Goal: Task Accomplishment & Management: Complete application form

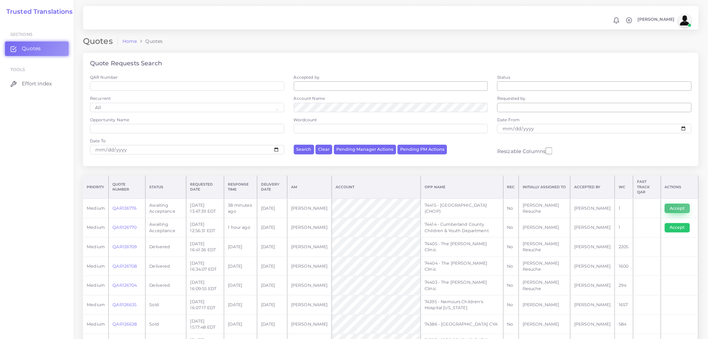
click at [671, 203] on button "Accept" at bounding box center [677, 207] width 25 height 9
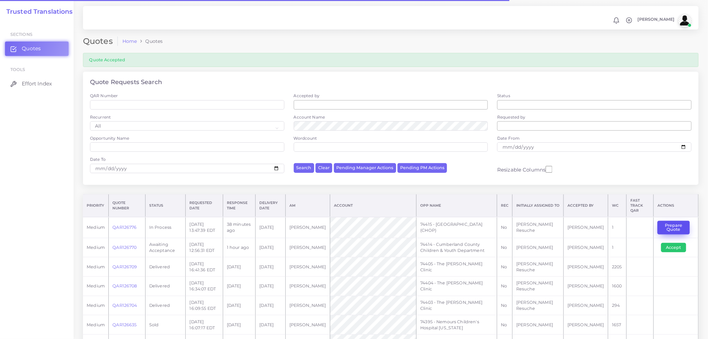
click at [671, 223] on button "Prepare Quote" at bounding box center [673, 227] width 32 height 14
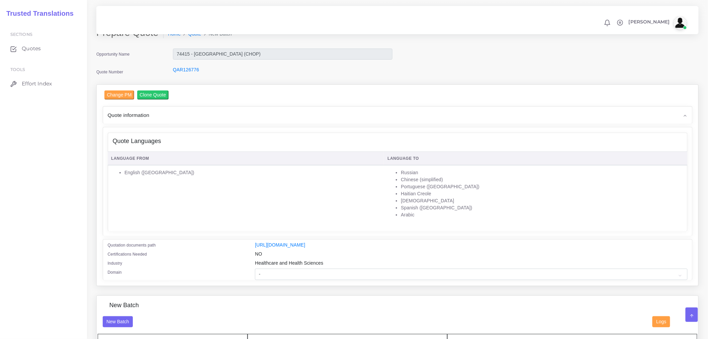
scroll to position [37, 0]
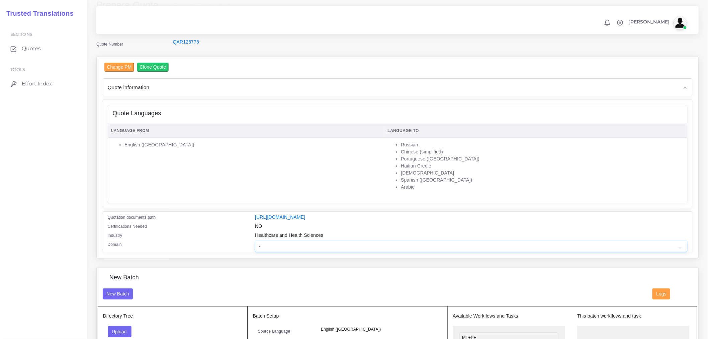
click at [345, 249] on select "- Advertising and Media Agriculture, Forestry and Fishing Architecture, Buildin…" at bounding box center [471, 246] width 432 height 11
select select "Healthcare and Health Sciences"
click at [255, 245] on select "- Advertising and Media Agriculture, Forestry and Fishing Architecture, Buildin…" at bounding box center [471, 246] width 432 height 11
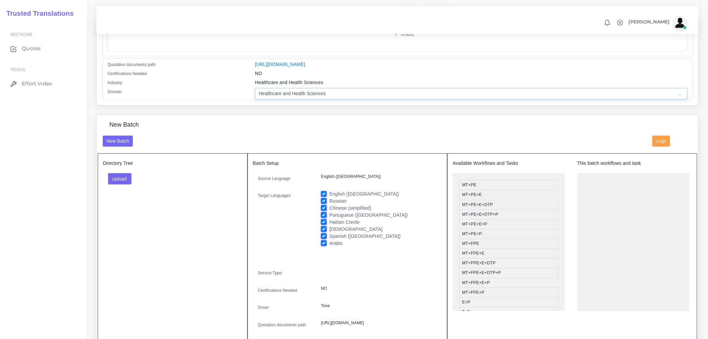
scroll to position [223, 0]
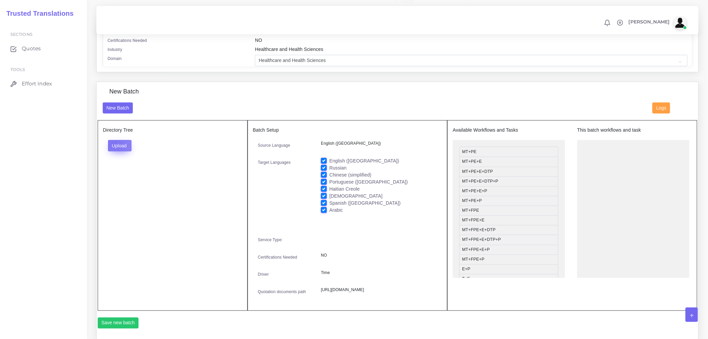
click at [114, 148] on button "Upload" at bounding box center [120, 145] width 24 height 11
click at [121, 174] on label "Files" at bounding box center [131, 171] width 46 height 8
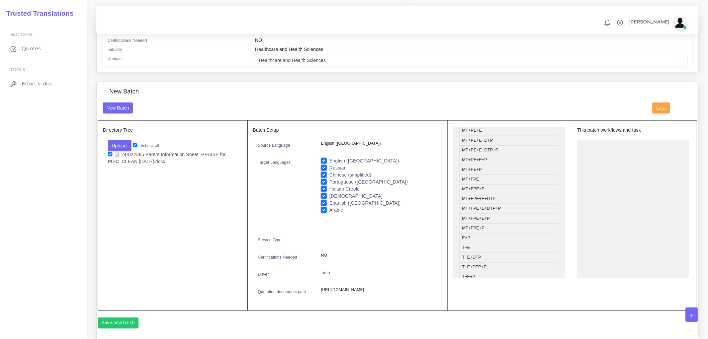
scroll to position [74, 0]
drag, startPoint x: 497, startPoint y: 231, endPoint x: 649, endPoint y: 156, distance: 169.7
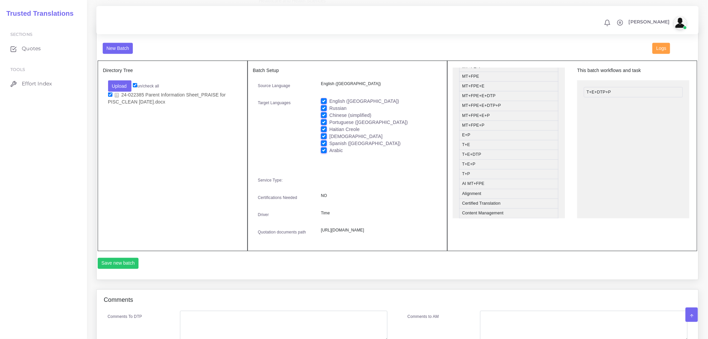
scroll to position [297, 0]
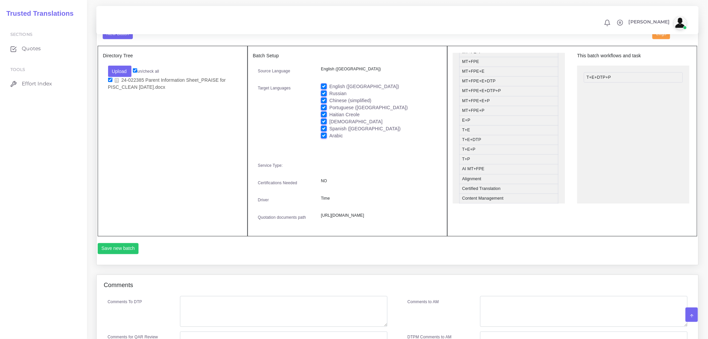
click at [329, 96] on label "Russian" at bounding box center [337, 93] width 17 height 7
click at [326, 96] on input "Russian" at bounding box center [324, 93] width 6 height 6
checkbox input "false"
click at [329, 104] on label "Chinese (simplified)" at bounding box center [350, 100] width 42 height 7
click at [326, 103] on input "Chinese (simplified)" at bounding box center [324, 100] width 6 height 6
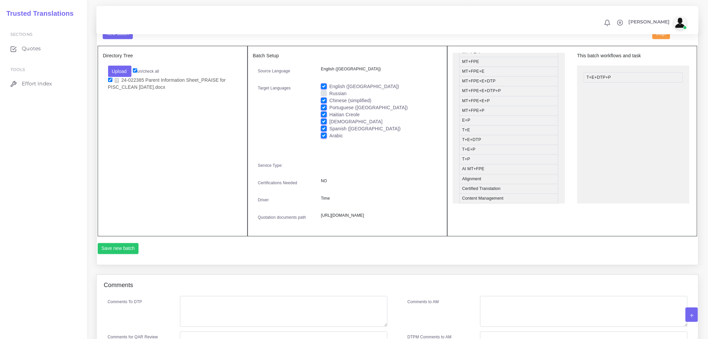
checkbox input "false"
click at [329, 111] on label "Portuguese ([GEOGRAPHIC_DATA])" at bounding box center [368, 107] width 79 height 7
click at [326, 110] on input "Portuguese ([GEOGRAPHIC_DATA])" at bounding box center [324, 107] width 6 height 6
checkbox input "false"
click at [329, 118] on label "Haitian Creole" at bounding box center [344, 114] width 30 height 7
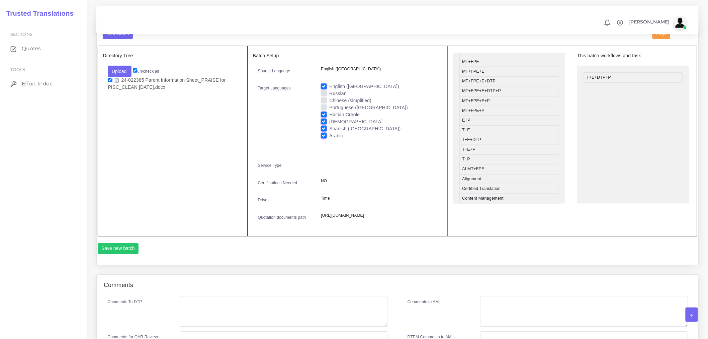
click at [326, 117] on input "Haitian Creole" at bounding box center [324, 114] width 6 height 6
checkbox input "false"
click at [329, 125] on label "[DEMOGRAPHIC_DATA]" at bounding box center [355, 121] width 53 height 7
click at [323, 124] on input "[DEMOGRAPHIC_DATA]" at bounding box center [324, 121] width 6 height 6
checkbox input "false"
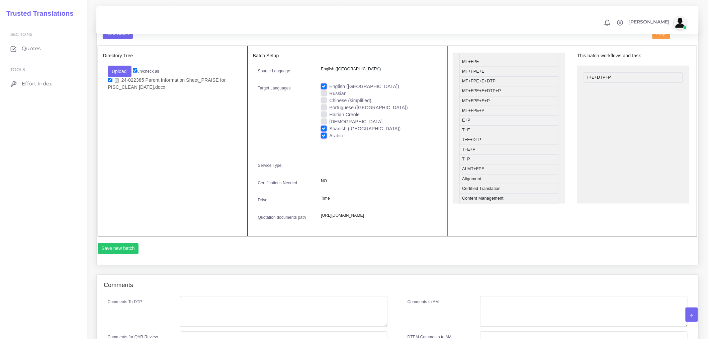
click at [329, 132] on label "Spanish ([GEOGRAPHIC_DATA])" at bounding box center [364, 128] width 71 height 7
click at [323, 131] on input "Spanish ([GEOGRAPHIC_DATA])" at bounding box center [324, 128] width 6 height 6
checkbox input "false"
click at [329, 139] on label "Arabic" at bounding box center [336, 135] width 14 height 7
click at [324, 138] on input "Arabic" at bounding box center [324, 135] width 6 height 6
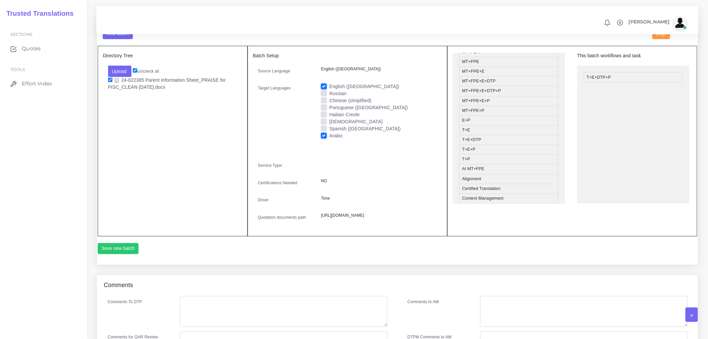
checkbox input "false"
click at [329, 90] on label "English ([GEOGRAPHIC_DATA])" at bounding box center [364, 86] width 70 height 7
click at [325, 89] on input "English ([GEOGRAPHIC_DATA])" at bounding box center [324, 86] width 6 height 6
checkbox input "false"
click at [329, 97] on label "Russian" at bounding box center [337, 93] width 17 height 7
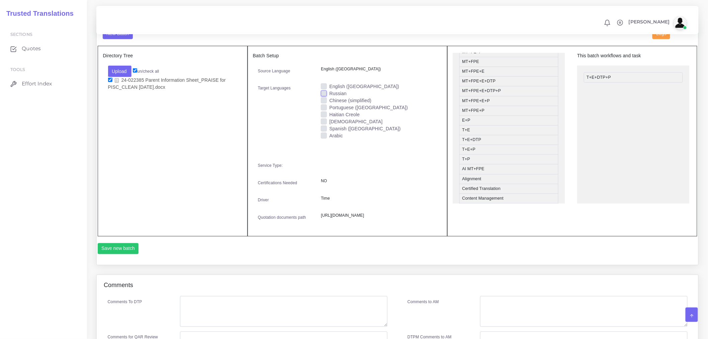
click at [325, 96] on input "Russian" at bounding box center [324, 93] width 6 height 6
checkbox input "true"
click at [125, 254] on button "Save new batch" at bounding box center [118, 248] width 41 height 11
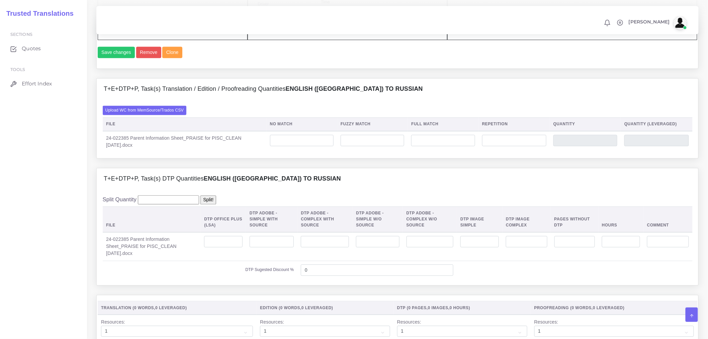
scroll to position [520, 0]
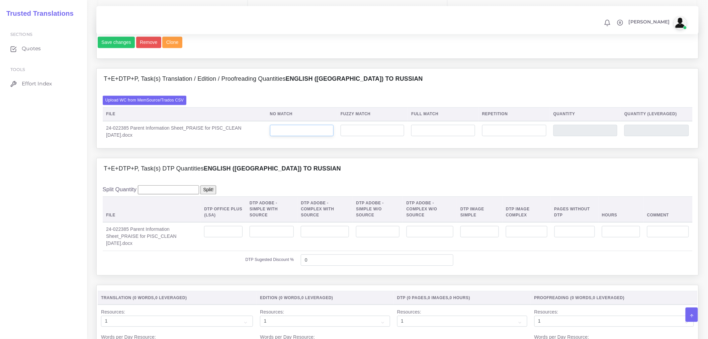
click at [310, 136] on input "number" at bounding box center [302, 130] width 64 height 11
type input "793"
click at [375, 136] on input "number" at bounding box center [373, 130] width 64 height 11
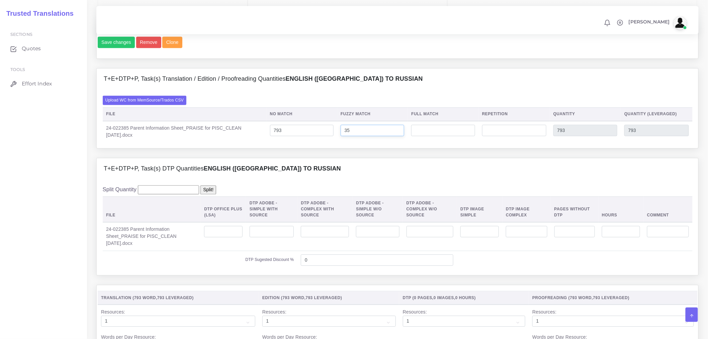
type input "35"
type input "828"
type input "810"
click at [427, 136] on input "number" at bounding box center [443, 130] width 64 height 11
type input "36"
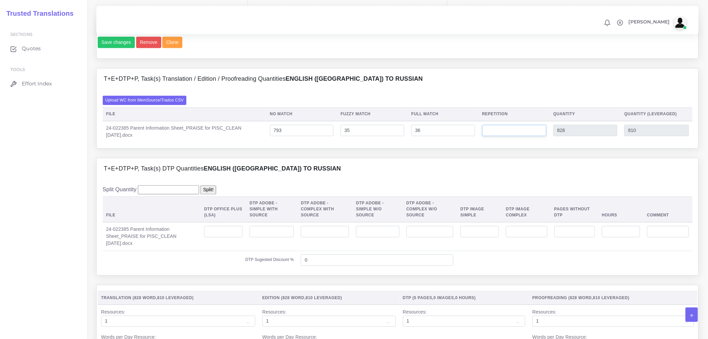
type input "864"
type input "819"
click at [500, 136] on input "number" at bounding box center [514, 130] width 64 height 11
type input "7"
type input "871"
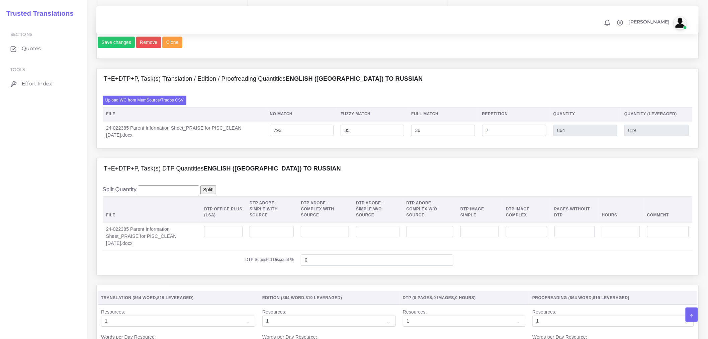
type input "821"
click at [464, 180] on div "T+E+DTP+P, Task(s) DTP Quantities English (US) TO Russian" at bounding box center [398, 168] width 602 height 21
click at [255, 180] on div "T+E+DTP+P, Task(s) DTP Quantities English (US) TO Russian" at bounding box center [398, 168] width 602 height 21
click at [231, 237] on input "number" at bounding box center [223, 231] width 38 height 11
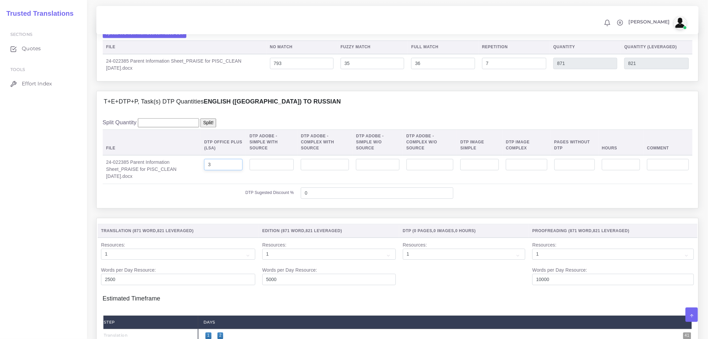
scroll to position [743, 0]
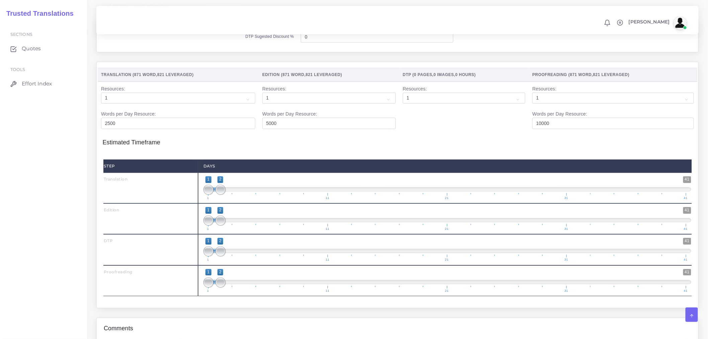
type input "3"
click at [320, 190] on div "1 41 1 2 1 — 2 1 11 21 31 41 1;2" at bounding box center [447, 187] width 498 height 31
drag, startPoint x: 217, startPoint y: 236, endPoint x: 222, endPoint y: 235, distance: 4.7
click at [229, 225] on span at bounding box center [232, 220] width 10 height 10
type input "2;3"
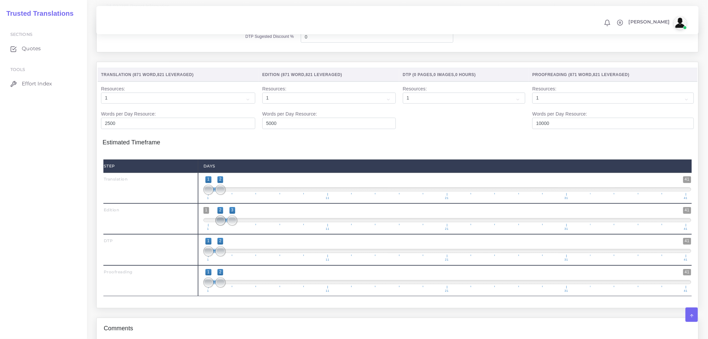
drag, startPoint x: 212, startPoint y: 236, endPoint x: 219, endPoint y: 235, distance: 7.7
click at [219, 225] on span at bounding box center [220, 220] width 10 height 10
drag, startPoint x: 221, startPoint y: 264, endPoint x: 245, endPoint y: 263, distance: 23.1
click at [245, 256] on span at bounding box center [244, 251] width 10 height 10
type input "3;4"
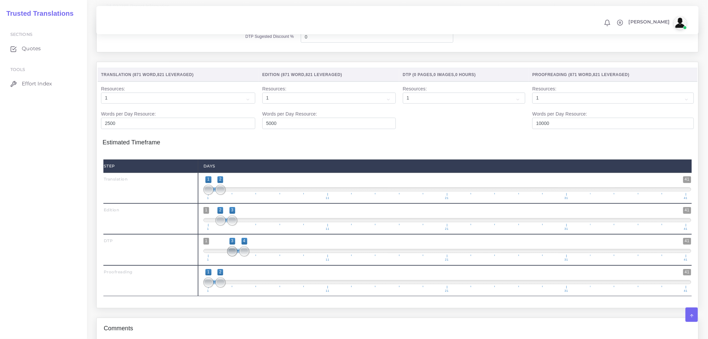
drag, startPoint x: 209, startPoint y: 264, endPoint x: 227, endPoint y: 264, distance: 18.4
click at [227, 256] on span at bounding box center [232, 251] width 10 height 10
drag, startPoint x: 223, startPoint y: 294, endPoint x: 236, endPoint y: 296, distance: 13.6
click at [255, 287] on span at bounding box center [256, 282] width 10 height 10
type input "4;5"
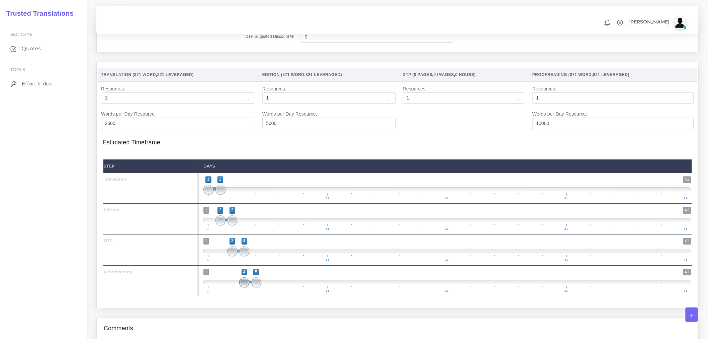
drag, startPoint x: 207, startPoint y: 298, endPoint x: 245, endPoint y: 294, distance: 37.6
click at [245, 287] on span at bounding box center [244, 282] width 10 height 10
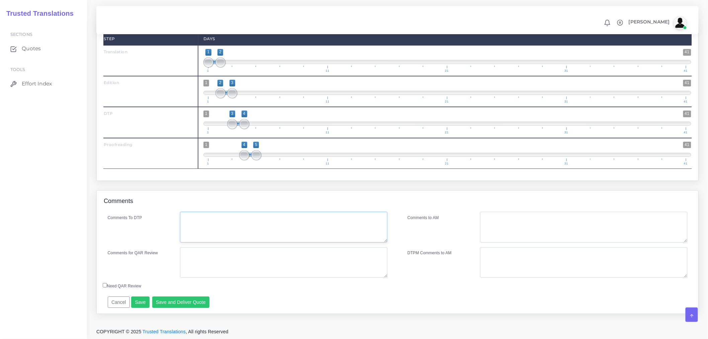
click at [207, 233] on textarea "Comments To DTP" at bounding box center [283, 226] width 207 height 31
click at [143, 297] on button "Save" at bounding box center [140, 301] width 18 height 11
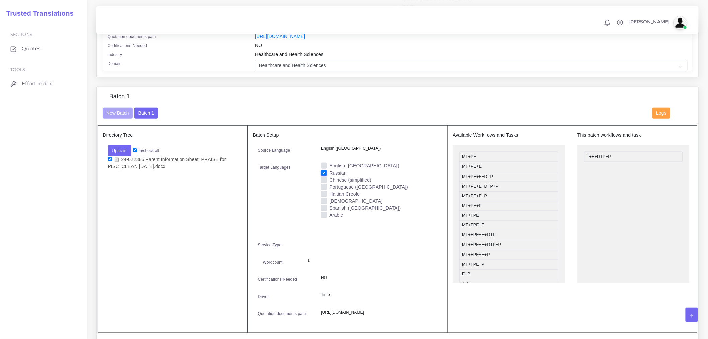
scroll to position [216, 0]
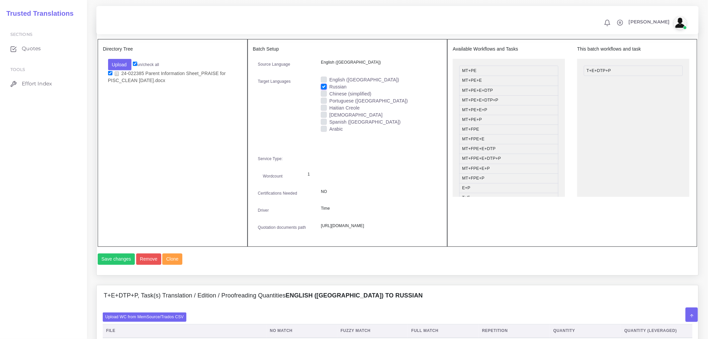
scroll to position [310, 0]
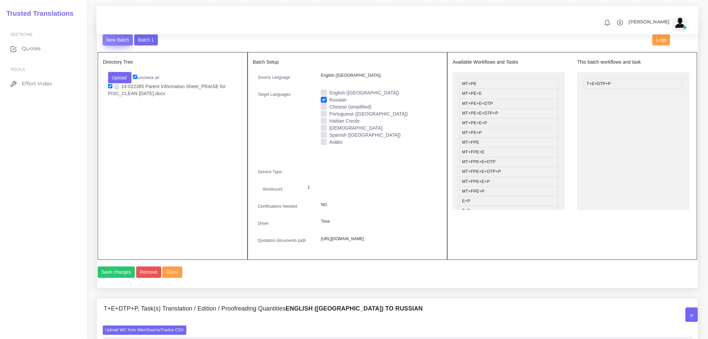
click at [127, 39] on button "New Batch" at bounding box center [118, 39] width 30 height 11
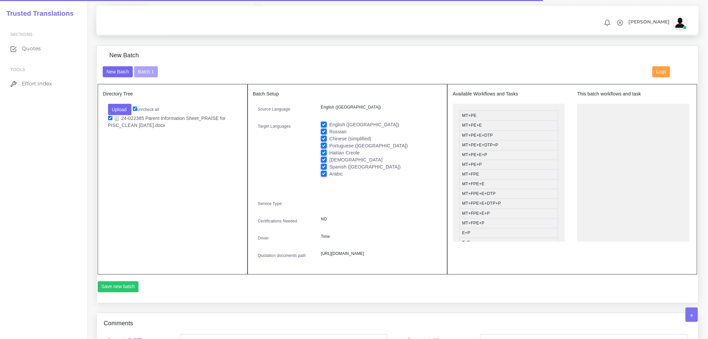
scroll to position [260, 0]
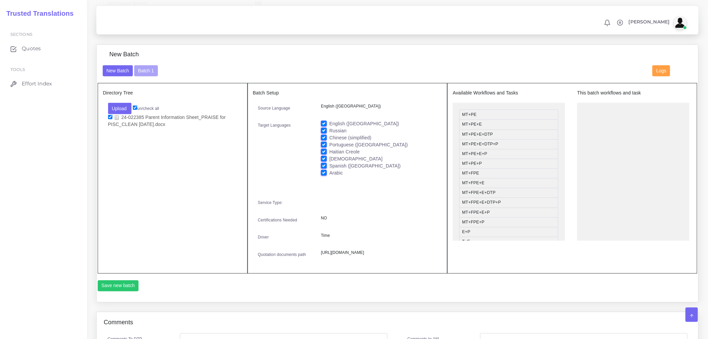
click at [329, 127] on label "English ([GEOGRAPHIC_DATA])" at bounding box center [364, 123] width 70 height 7
click at [323, 126] on input "English ([GEOGRAPHIC_DATA])" at bounding box center [324, 123] width 6 height 6
checkbox input "false"
click at [329, 134] on label "Russian" at bounding box center [337, 130] width 17 height 7
click at [323, 133] on input "Russian" at bounding box center [324, 130] width 6 height 6
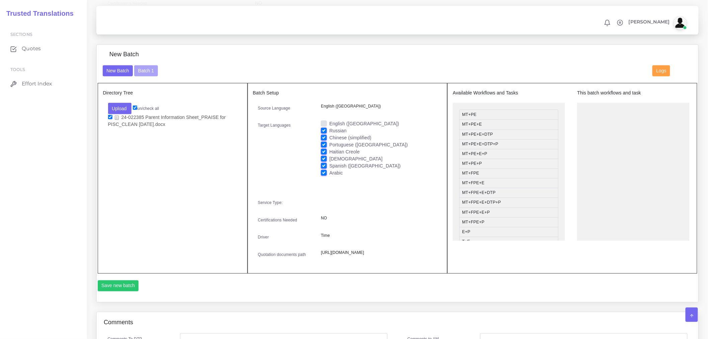
checkbox input "false"
click at [329, 148] on label "Portuguese ([GEOGRAPHIC_DATA])" at bounding box center [368, 144] width 79 height 7
click at [324, 147] on input "Portuguese ([GEOGRAPHIC_DATA])" at bounding box center [324, 144] width 6 height 6
checkbox input "false"
click at [329, 155] on label "Haitian Creole" at bounding box center [344, 151] width 30 height 7
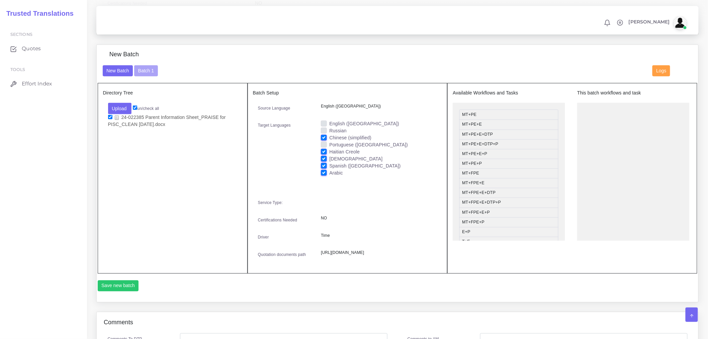
click at [324, 154] on input "Haitian Creole" at bounding box center [324, 151] width 6 height 6
checkbox input "false"
click at [324, 162] on div "[DEMOGRAPHIC_DATA]" at bounding box center [379, 158] width 116 height 7
click at [329, 175] on label "Arabic" at bounding box center [336, 172] width 14 height 7
click at [324, 175] on input "Arabic" at bounding box center [324, 172] width 6 height 6
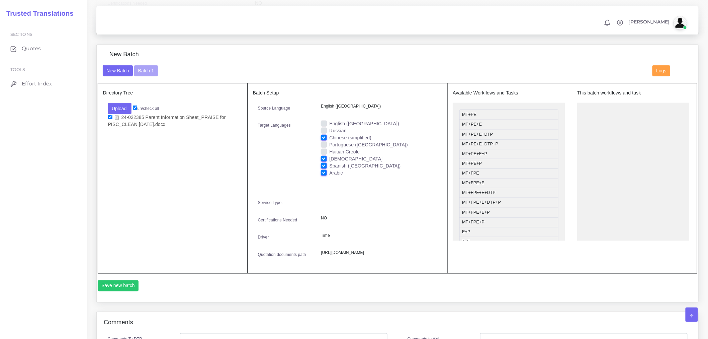
checkbox input "false"
click at [329, 169] on label "Spanish ([GEOGRAPHIC_DATA])" at bounding box center [364, 165] width 71 height 7
click at [323, 168] on input "Spanish ([GEOGRAPHIC_DATA])" at bounding box center [324, 165] width 6 height 6
checkbox input "false"
click at [329, 155] on label "Haitian Creole" at bounding box center [344, 151] width 30 height 7
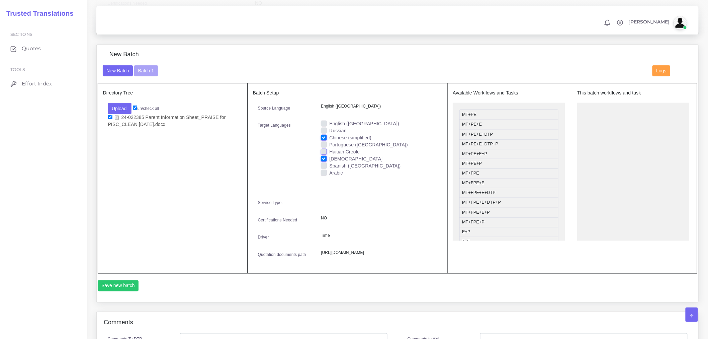
click at [325, 154] on input "Haitian Creole" at bounding box center [324, 151] width 6 height 6
checkbox input "true"
click at [329, 162] on label "[DEMOGRAPHIC_DATA]" at bounding box center [355, 158] width 53 height 7
click at [325, 161] on input "[DEMOGRAPHIC_DATA]" at bounding box center [324, 158] width 6 height 6
checkbox input "false"
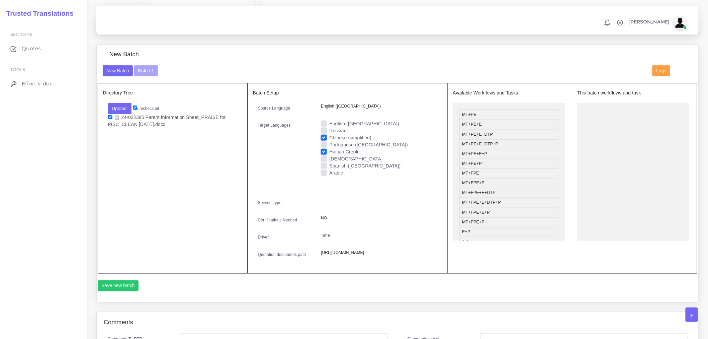
click at [329, 155] on label "Haitian Creole" at bounding box center [344, 151] width 30 height 7
click at [323, 154] on input "Haitian Creole" at bounding box center [324, 151] width 6 height 6
checkbox input "false"
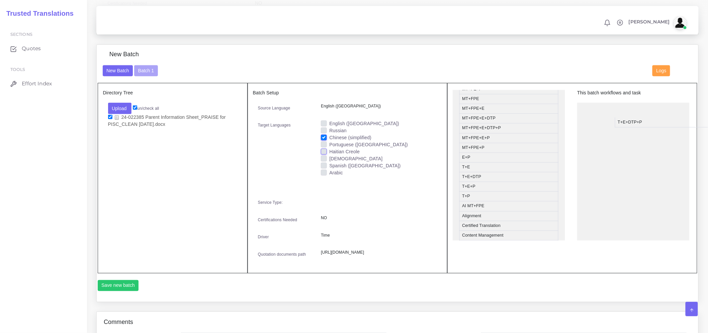
drag, startPoint x: 499, startPoint y: 192, endPoint x: 656, endPoint y: 126, distance: 170.5
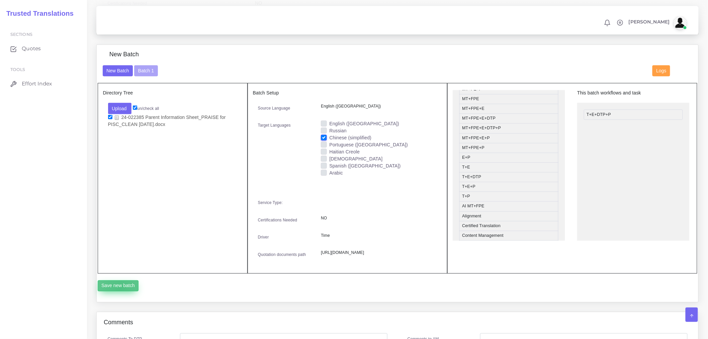
click at [120, 291] on button "Save new batch" at bounding box center [118, 285] width 41 height 11
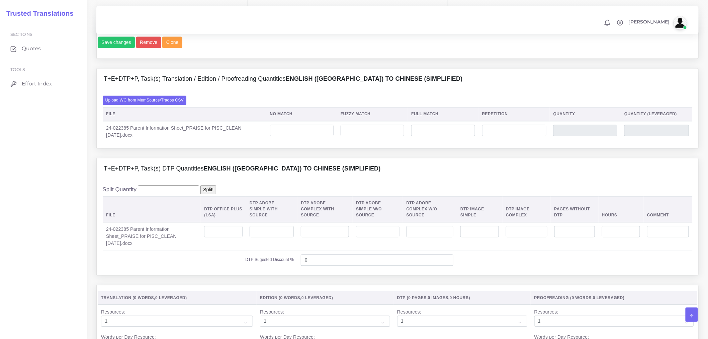
scroll to position [557, 0]
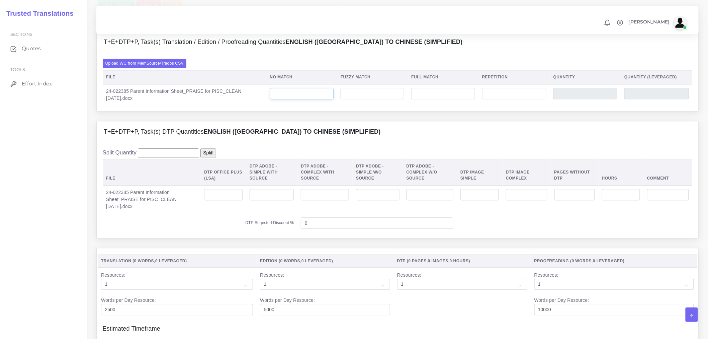
click at [322, 99] on input "number" at bounding box center [302, 93] width 64 height 11
type input "463"
click at [370, 99] on input "number" at bounding box center [373, 93] width 64 height 11
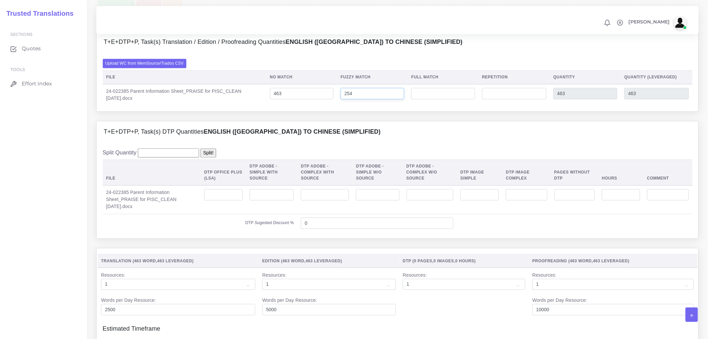
type input "254"
type input "717"
type input "590"
click at [431, 99] on input "number" at bounding box center [443, 93] width 64 height 11
type input "147"
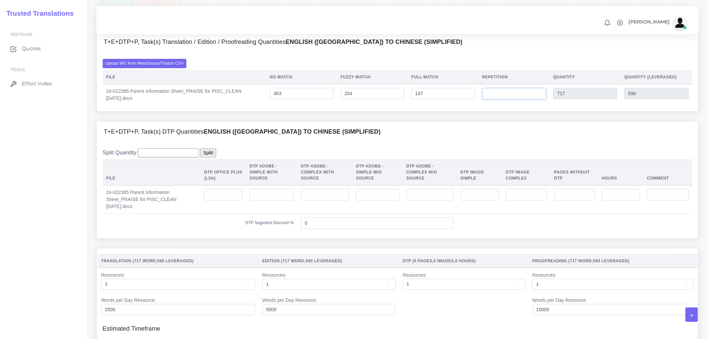
type input "864"
type input "626"
click at [525, 99] on input "number" at bounding box center [514, 93] width 64 height 11
type input "7"
type input "871"
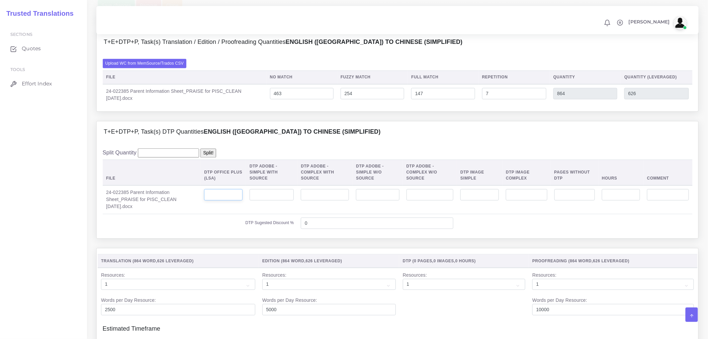
type input "628"
click at [228, 200] on input "number" at bounding box center [223, 194] width 38 height 11
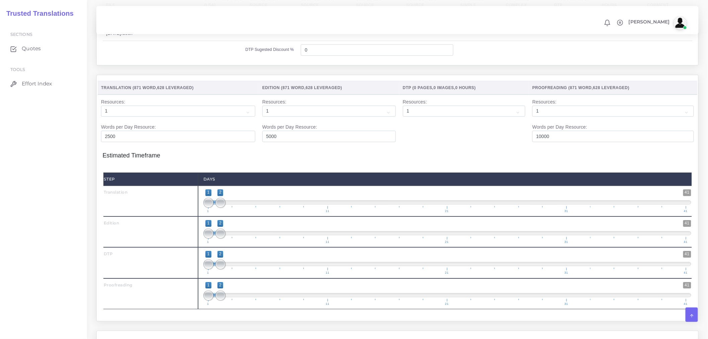
scroll to position [743, 0]
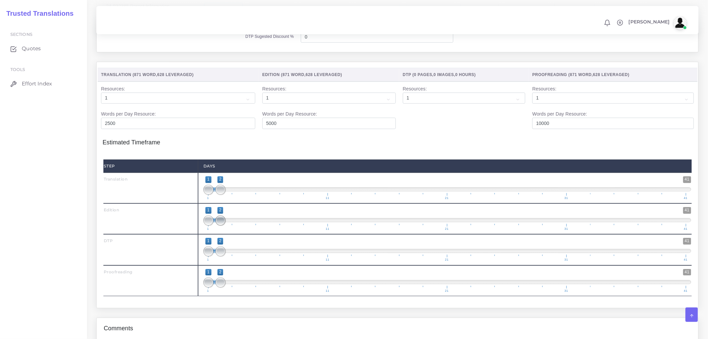
type input "3"
drag, startPoint x: 221, startPoint y: 232, endPoint x: 229, endPoint y: 232, distance: 8.0
click at [229, 225] on span at bounding box center [232, 220] width 10 height 10
type input "2;3"
drag, startPoint x: 212, startPoint y: 235, endPoint x: 220, endPoint y: 235, distance: 7.7
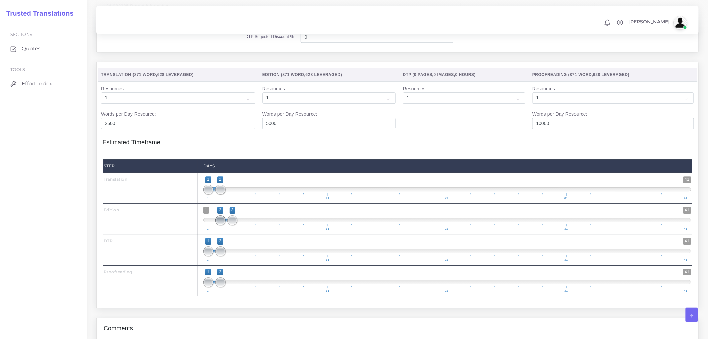
click at [220, 225] on span at bounding box center [220, 220] width 10 height 10
drag, startPoint x: 229, startPoint y: 265, endPoint x: 240, endPoint y: 265, distance: 10.4
click at [240, 256] on span at bounding box center [244, 251] width 10 height 10
type input "3;4"
drag, startPoint x: 212, startPoint y: 262, endPoint x: 233, endPoint y: 264, distance: 20.8
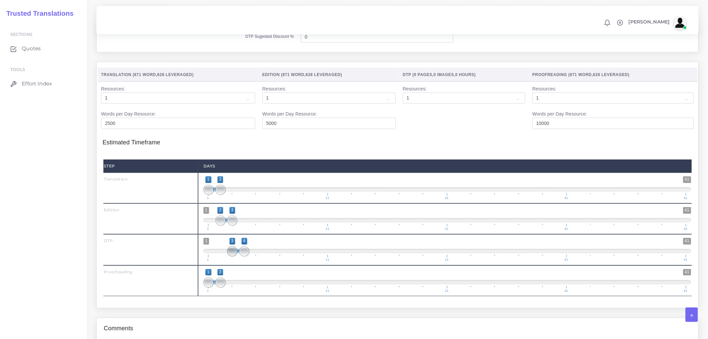
click at [233, 256] on span at bounding box center [232, 251] width 10 height 10
drag, startPoint x: 223, startPoint y: 297, endPoint x: 254, endPoint y: 292, distance: 30.9
click at [254, 287] on span at bounding box center [256, 282] width 10 height 10
drag, startPoint x: 208, startPoint y: 293, endPoint x: 245, endPoint y: 296, distance: 36.6
click at [245, 287] on span at bounding box center [244, 282] width 10 height 10
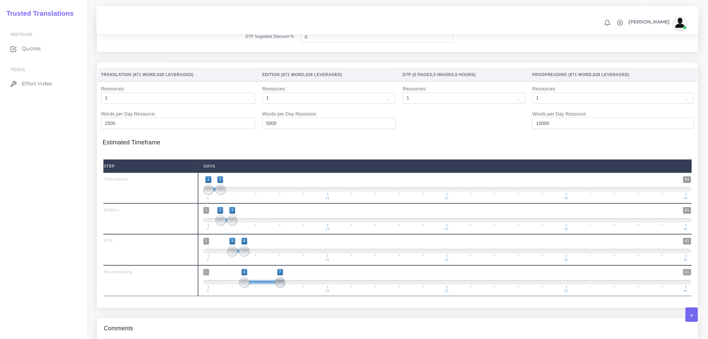
type input "4;6"
click at [270, 287] on span at bounding box center [268, 282] width 10 height 10
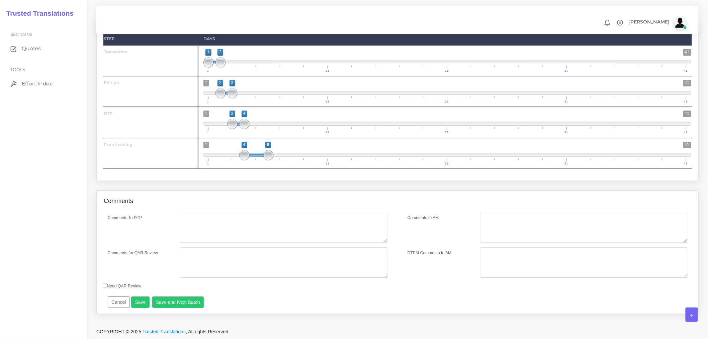
scroll to position [886, 0]
click at [250, 212] on textarea "Comments To DTP" at bounding box center [283, 226] width 207 height 31
click at [143, 302] on button "Save" at bounding box center [140, 301] width 18 height 11
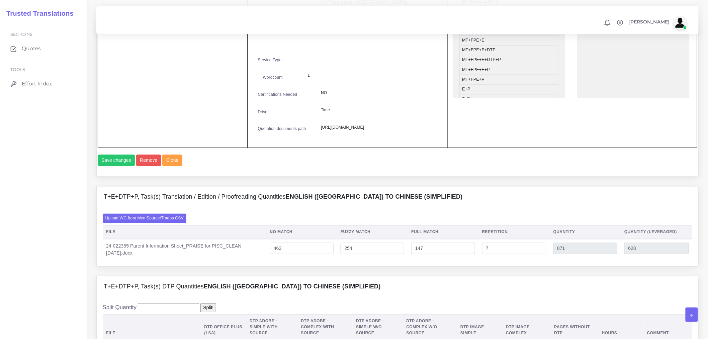
scroll to position [254, 0]
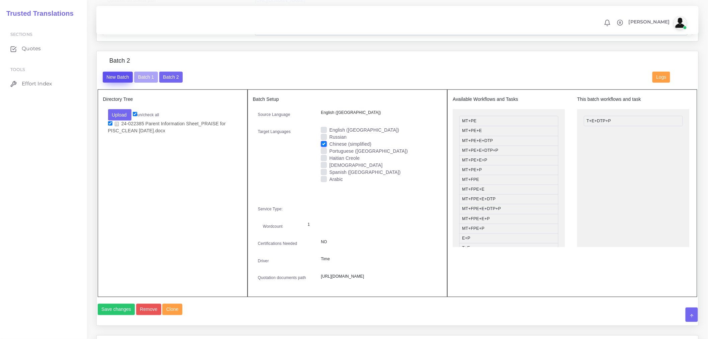
click at [124, 77] on button "New Batch" at bounding box center [118, 77] width 30 height 11
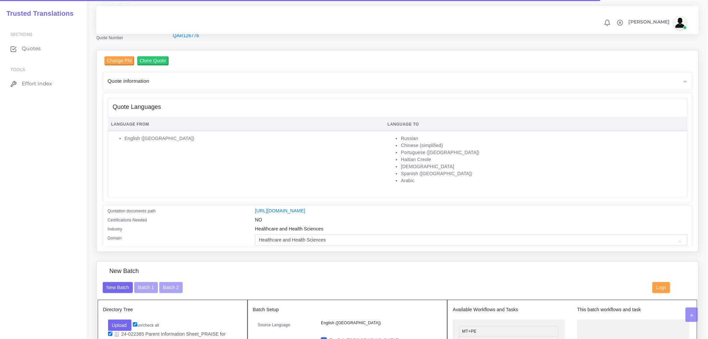
scroll to position [186, 0]
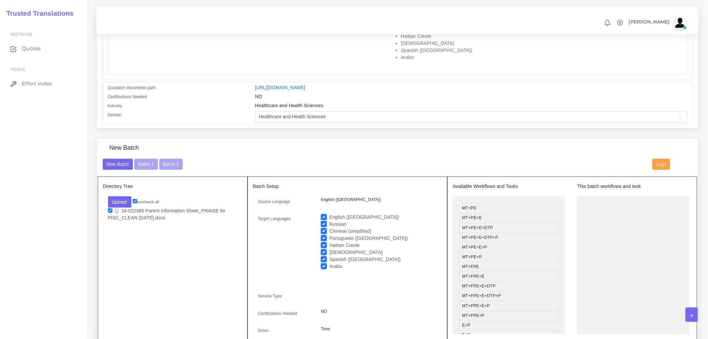
click at [329, 220] on label "English ([GEOGRAPHIC_DATA])" at bounding box center [364, 216] width 70 height 7
click at [326, 219] on input "English ([GEOGRAPHIC_DATA])" at bounding box center [324, 216] width 6 height 6
checkbox input "false"
click at [329, 227] on label "Russian" at bounding box center [337, 223] width 17 height 7
click at [325, 226] on input "Russian" at bounding box center [324, 223] width 6 height 6
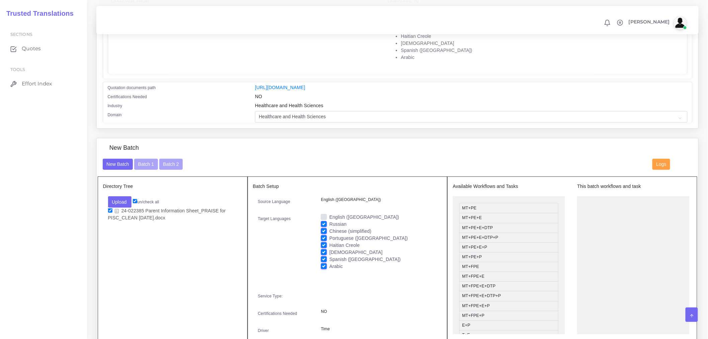
checkbox input "false"
click at [329, 235] on label "Chinese (simplified)" at bounding box center [350, 230] width 42 height 7
click at [325, 234] on input "Chinese (simplified)" at bounding box center [324, 230] width 6 height 6
checkbox input "false"
drag, startPoint x: 323, startPoint y: 250, endPoint x: 324, endPoint y: 254, distance: 4.4
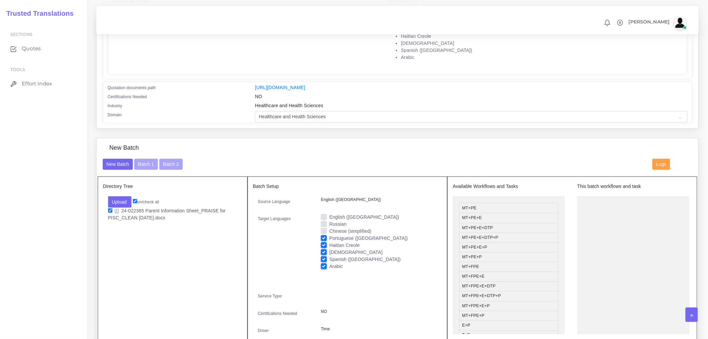
click at [329, 249] on label "Haitian Creole" at bounding box center [344, 245] width 30 height 7
click at [323, 248] on input "Haitian Creole" at bounding box center [324, 245] width 6 height 6
checkbox input "false"
click at [329, 255] on label "[DEMOGRAPHIC_DATA]" at bounding box center [355, 252] width 53 height 7
click at [324, 255] on input "[DEMOGRAPHIC_DATA]" at bounding box center [324, 252] width 6 height 6
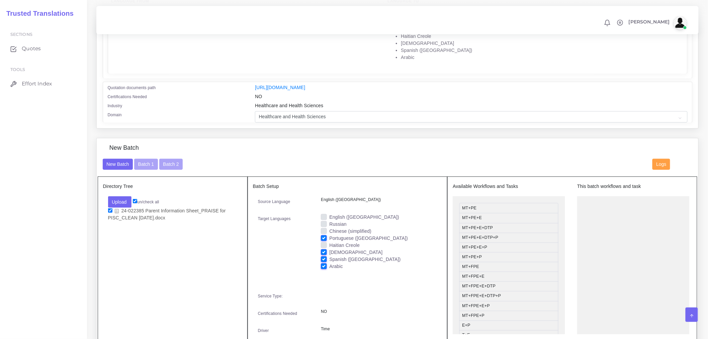
checkbox input "false"
click at [329, 263] on label "Spanish ([GEOGRAPHIC_DATA])" at bounding box center [364, 259] width 71 height 7
click at [326, 262] on input "Spanish ([GEOGRAPHIC_DATA])" at bounding box center [324, 259] width 6 height 6
checkbox input "false"
click at [329, 270] on label "Arabic" at bounding box center [336, 266] width 14 height 7
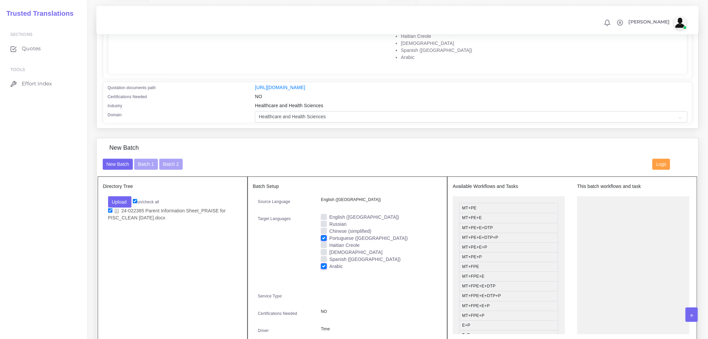
click at [326, 269] on input "Arabic" at bounding box center [324, 266] width 6 height 6
checkbox input "false"
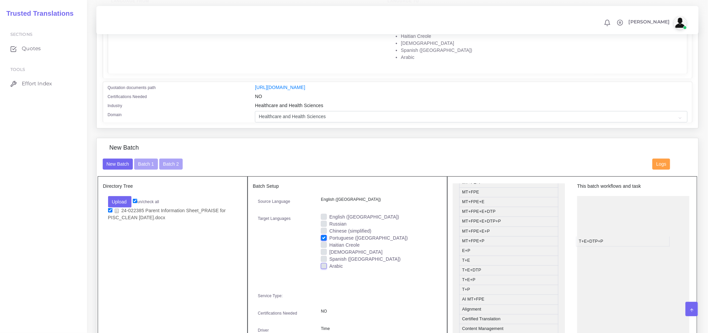
drag, startPoint x: 484, startPoint y: 284, endPoint x: 658, endPoint y: 205, distance: 191.3
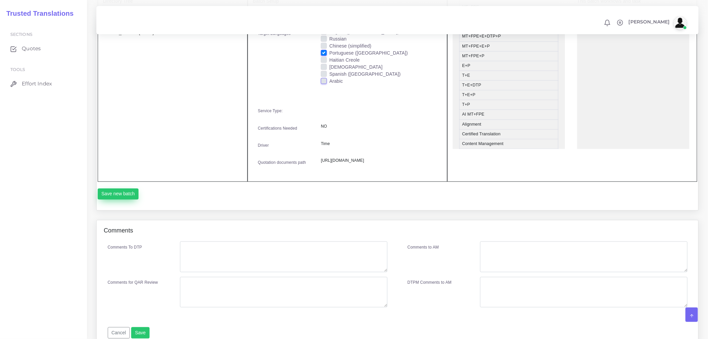
scroll to position [372, 0]
click at [124, 199] on button "Save new batch" at bounding box center [118, 192] width 41 height 11
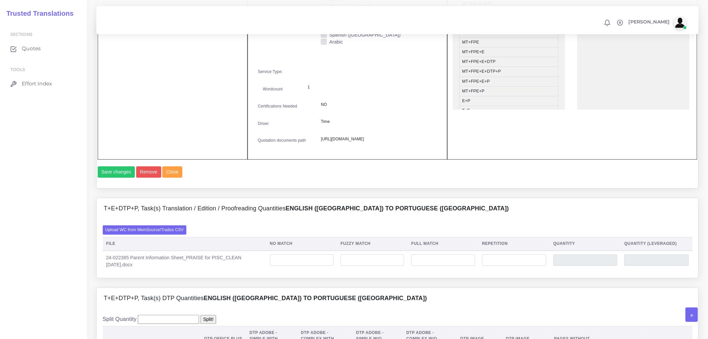
scroll to position [409, 0]
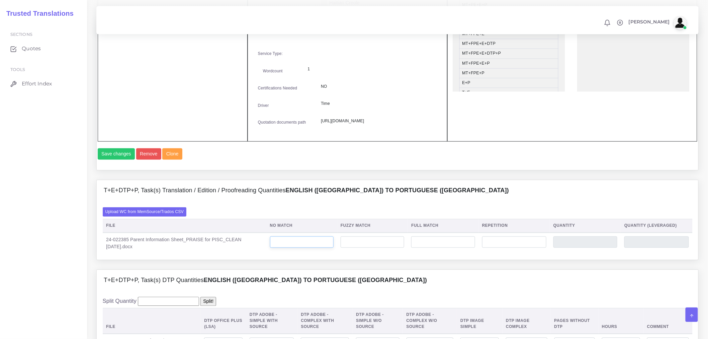
click at [283, 248] on input "number" at bounding box center [302, 241] width 64 height 11
type input "475"
click at [373, 248] on input "number" at bounding box center [373, 241] width 64 height 11
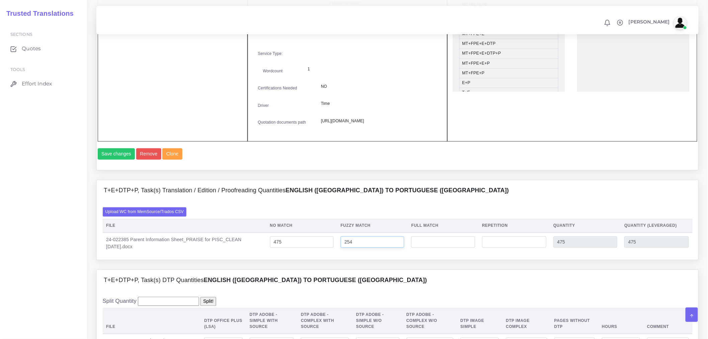
type input "254"
type input "729"
type input "602"
click at [459, 260] on div "Upload WC from MemSource/Trados CSV File No Match Fuzzy Match Full Match Repeti…" at bounding box center [398, 230] width 602 height 58
drag, startPoint x: 459, startPoint y: 273, endPoint x: 466, endPoint y: 266, distance: 9.7
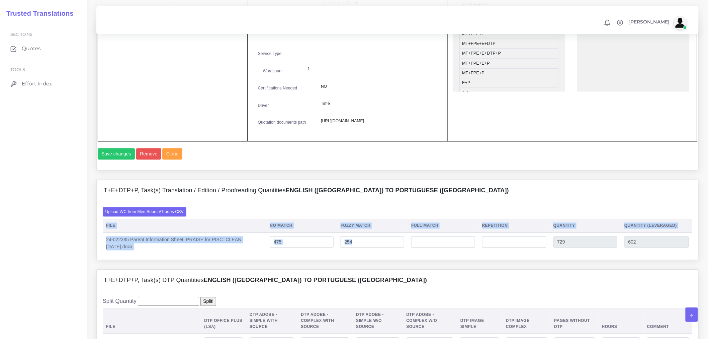
click at [459, 254] on td at bounding box center [443, 243] width 71 height 21
click at [466, 248] on input "number" at bounding box center [443, 241] width 64 height 11
type input "135"
type input "864"
type input "635"
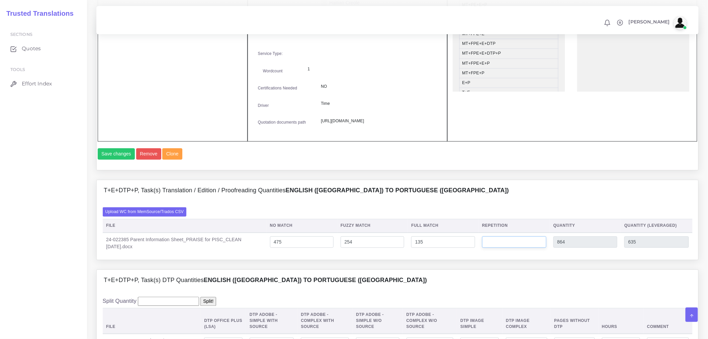
click at [502, 248] on input "number" at bounding box center [514, 241] width 64 height 11
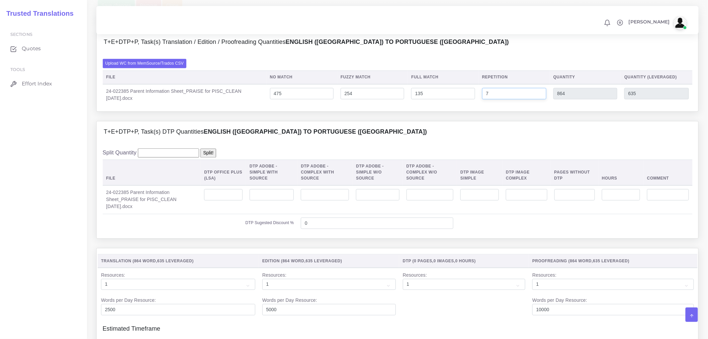
type input "7"
type input "871"
type input "637"
click at [228, 200] on input "number" at bounding box center [223, 194] width 38 height 11
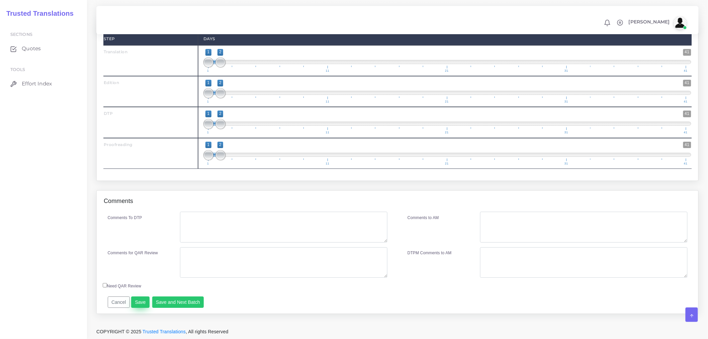
type input "3"
click at [138, 306] on button "Save" at bounding box center [140, 301] width 18 height 11
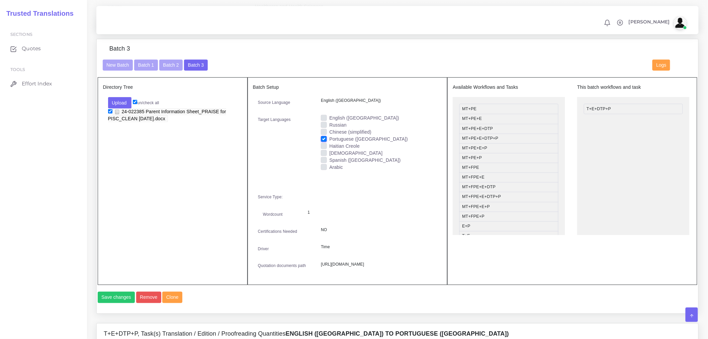
scroll to position [291, 0]
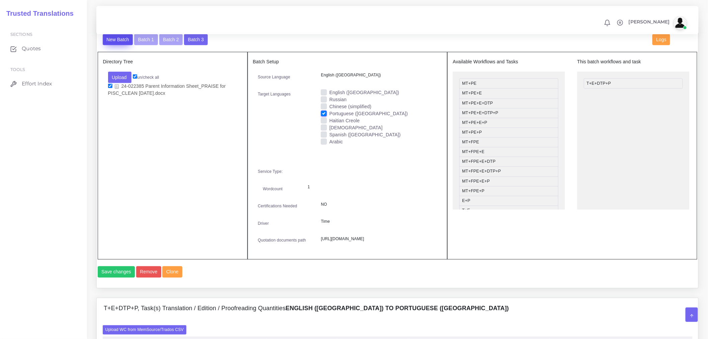
click at [115, 45] on button "New Batch" at bounding box center [118, 39] width 30 height 11
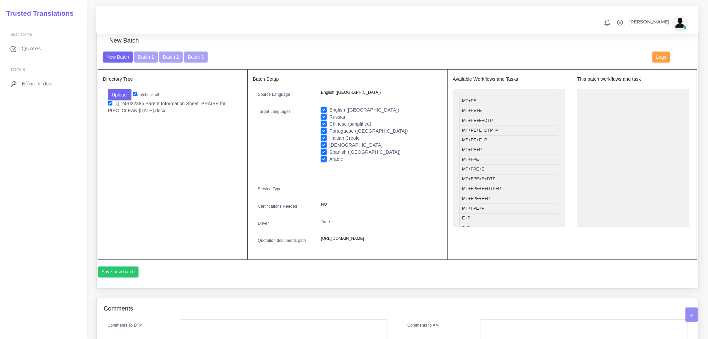
scroll to position [297, 0]
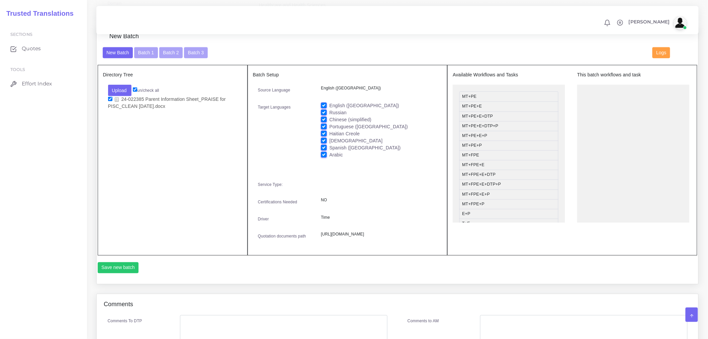
click at [329, 109] on label "English ([GEOGRAPHIC_DATA])" at bounding box center [364, 105] width 70 height 7
click at [326, 108] on input "English ([GEOGRAPHIC_DATA])" at bounding box center [324, 105] width 6 height 6
checkbox input "false"
click at [329, 116] on label "Russian" at bounding box center [337, 112] width 17 height 7
click at [325, 115] on input "Russian" at bounding box center [324, 112] width 6 height 6
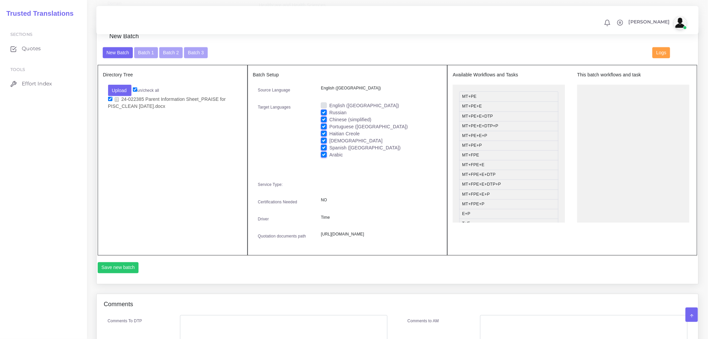
checkbox input "false"
click at [329, 123] on label "Chinese (simplified)" at bounding box center [350, 119] width 42 height 7
click at [323, 122] on input "Chinese (simplified)" at bounding box center [324, 119] width 6 height 6
checkbox input "false"
click at [329, 128] on label "Portuguese ([GEOGRAPHIC_DATA])" at bounding box center [368, 126] width 79 height 7
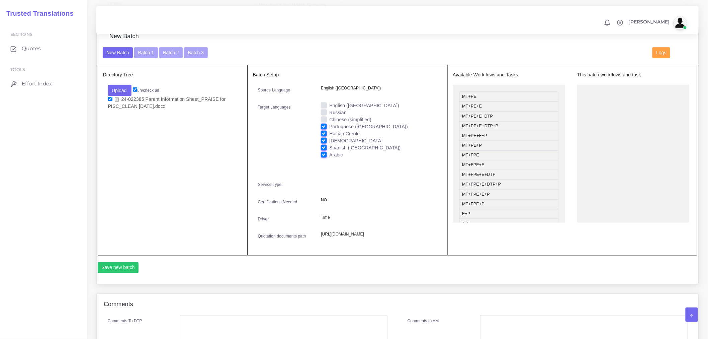
click at [323, 128] on input "Portuguese ([GEOGRAPHIC_DATA])" at bounding box center [324, 126] width 6 height 6
checkbox input "false"
click at [329, 144] on label "[DEMOGRAPHIC_DATA]" at bounding box center [355, 140] width 53 height 7
click at [325, 143] on input "[DEMOGRAPHIC_DATA]" at bounding box center [324, 140] width 6 height 6
checkbox input "false"
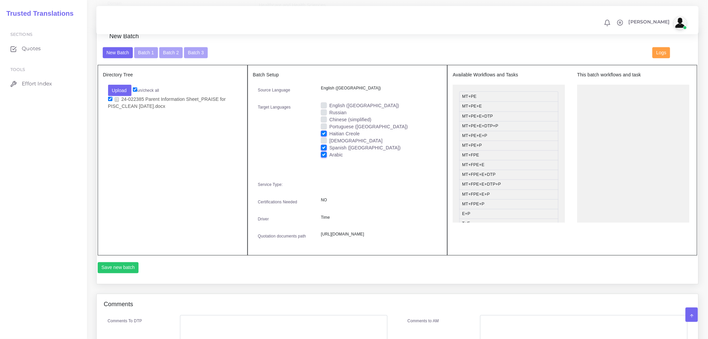
click at [329, 151] on label "Spanish ([GEOGRAPHIC_DATA])" at bounding box center [364, 147] width 71 height 7
click at [325, 150] on input "Spanish ([GEOGRAPHIC_DATA])" at bounding box center [324, 147] width 6 height 6
checkbox input "false"
click at [329, 158] on label "Arabic" at bounding box center [336, 154] width 14 height 7
click at [325, 157] on input "Arabic" at bounding box center [324, 154] width 6 height 6
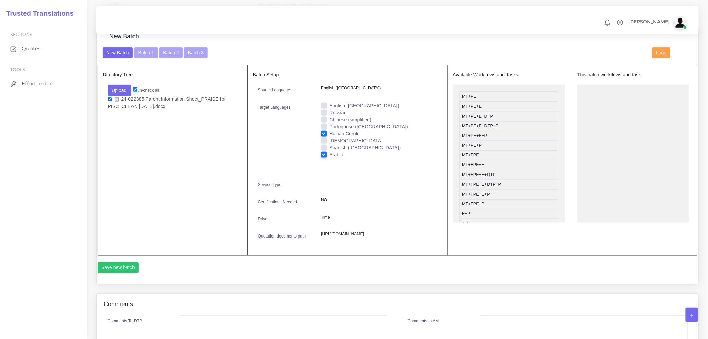
checkbox input "false"
drag, startPoint x: 480, startPoint y: 210, endPoint x: 599, endPoint y: 116, distance: 152.0
click at [119, 273] on button "Save new batch" at bounding box center [118, 267] width 41 height 11
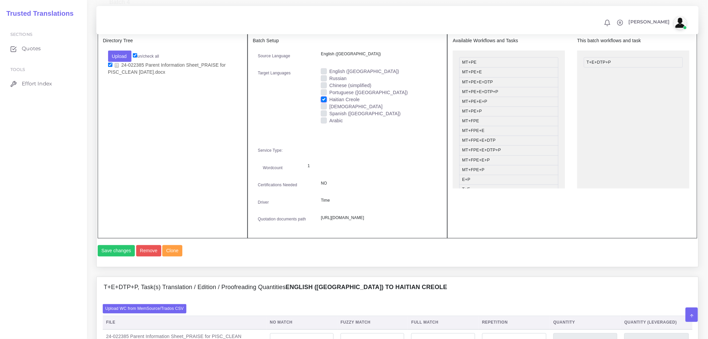
scroll to position [409, 0]
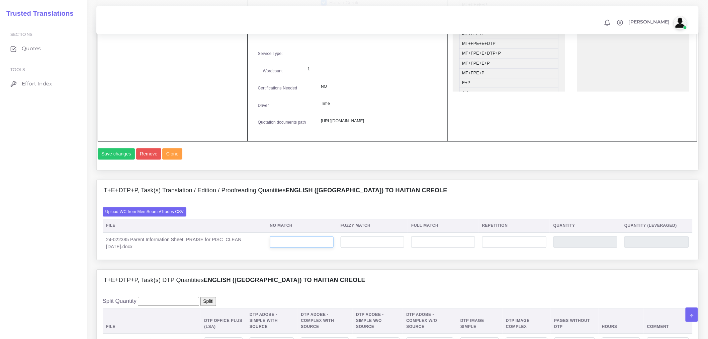
click at [306, 248] on input "number" at bounding box center [302, 241] width 64 height 11
type input "458"
click at [357, 248] on input "number" at bounding box center [373, 241] width 64 height 11
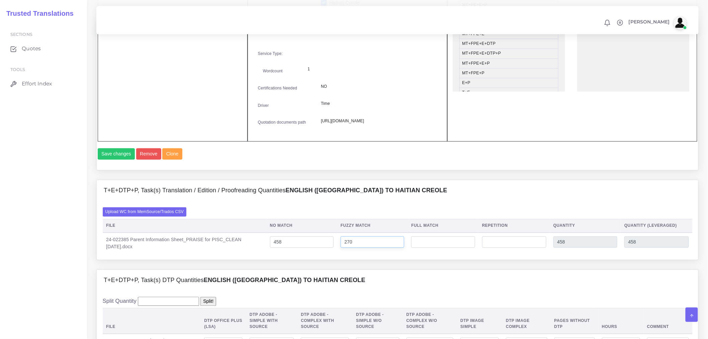
type input "270"
type input "728"
type input "593"
click at [459, 248] on input "number" at bounding box center [443, 241] width 64 height 11
type input "136"
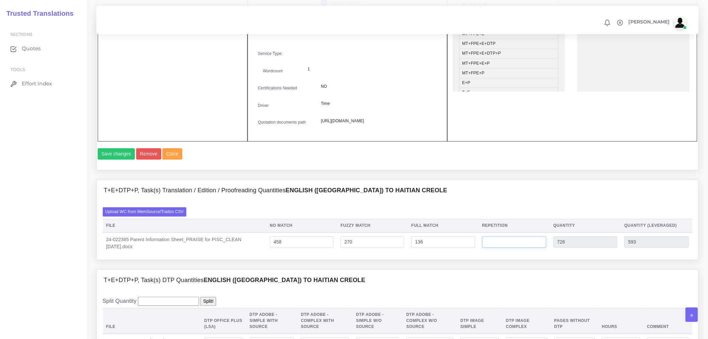
type input "864"
type input "627"
click at [543, 248] on input "number" at bounding box center [514, 241] width 64 height 11
type input "7"
type input "871"
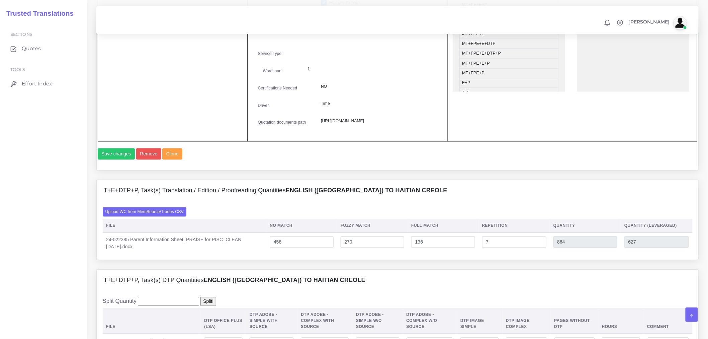
type input "628"
click at [549, 291] on div "T+E+DTP+P, Task(s) DTP Quantities English (US) TO Haitian Creole" at bounding box center [398, 280] width 602 height 21
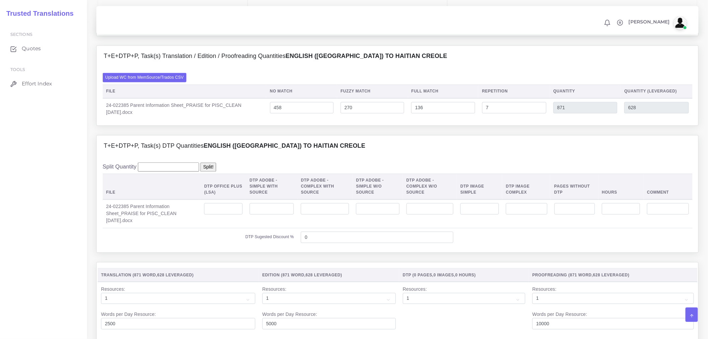
scroll to position [557, 0]
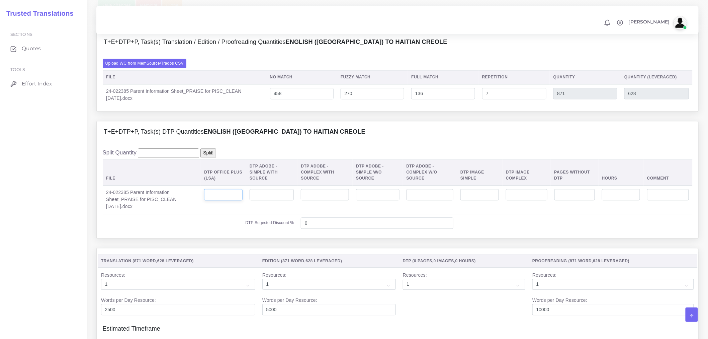
click at [233, 200] on input "number" at bounding box center [223, 194] width 38 height 11
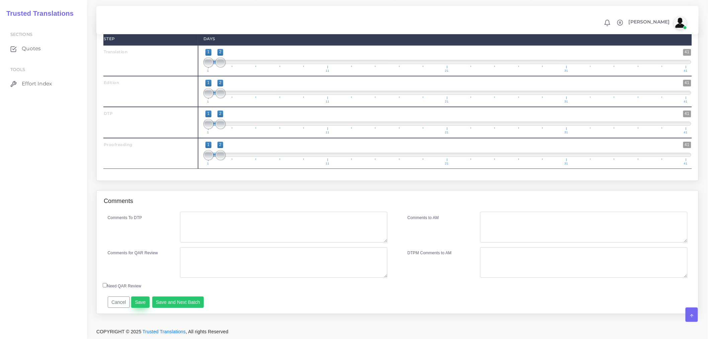
type input "3"
click at [141, 298] on button "Save" at bounding box center [140, 301] width 18 height 11
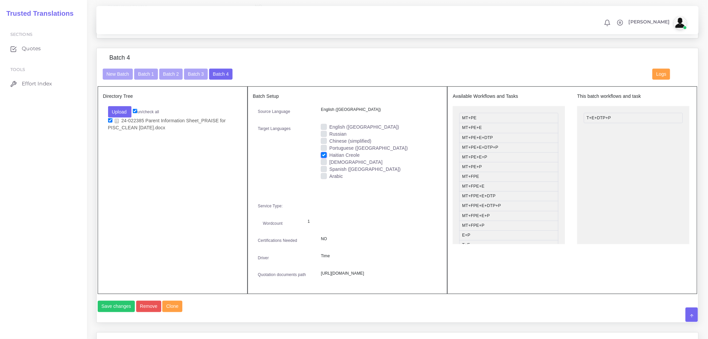
scroll to position [179, 0]
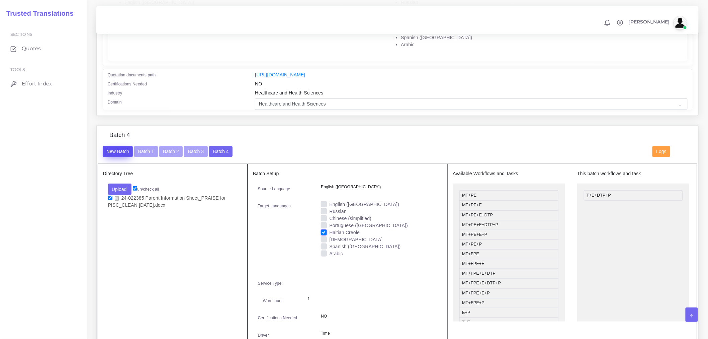
click at [119, 155] on button "New Batch" at bounding box center [118, 151] width 30 height 11
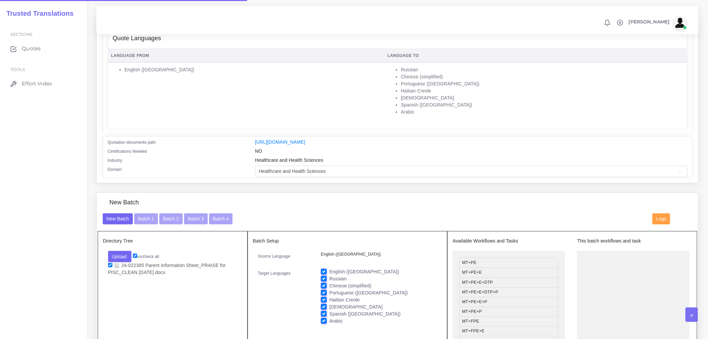
scroll to position [223, 0]
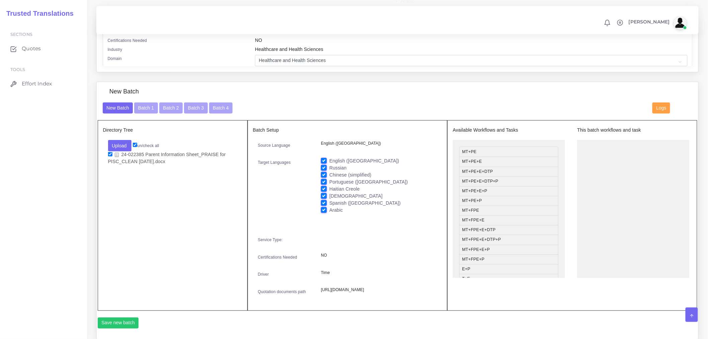
click at [329, 164] on label "English ([GEOGRAPHIC_DATA])" at bounding box center [364, 160] width 70 height 7
click at [323, 163] on input "English ([GEOGRAPHIC_DATA])" at bounding box center [324, 160] width 6 height 6
checkbox input "false"
click at [329, 171] on label "Russian" at bounding box center [337, 167] width 17 height 7
click at [325, 170] on input "Russian" at bounding box center [324, 167] width 6 height 6
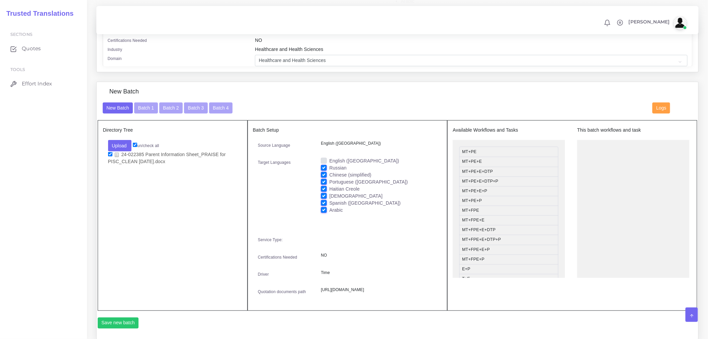
checkbox input "false"
click at [329, 177] on label "Chinese (simplified)" at bounding box center [350, 174] width 42 height 7
click at [325, 177] on input "Chinese (simplified)" at bounding box center [324, 174] width 6 height 6
checkbox input "false"
click at [329, 185] on label "Portuguese ([GEOGRAPHIC_DATA])" at bounding box center [368, 181] width 79 height 7
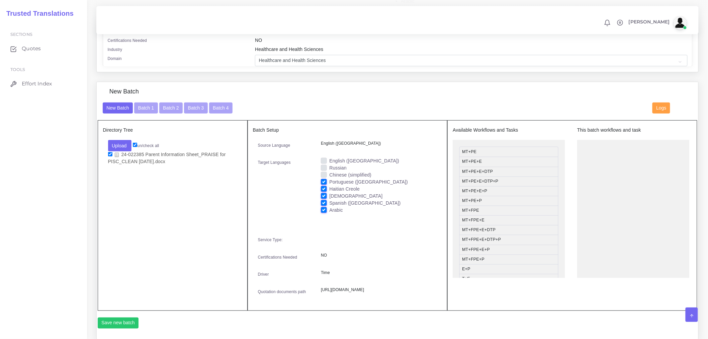
click at [323, 184] on input "Portuguese ([GEOGRAPHIC_DATA])" at bounding box center [324, 181] width 6 height 6
checkbox input "false"
click at [329, 190] on label "Haitian Creole" at bounding box center [344, 188] width 30 height 7
click at [323, 190] on input "Haitian Creole" at bounding box center [324, 188] width 6 height 6
checkbox input "false"
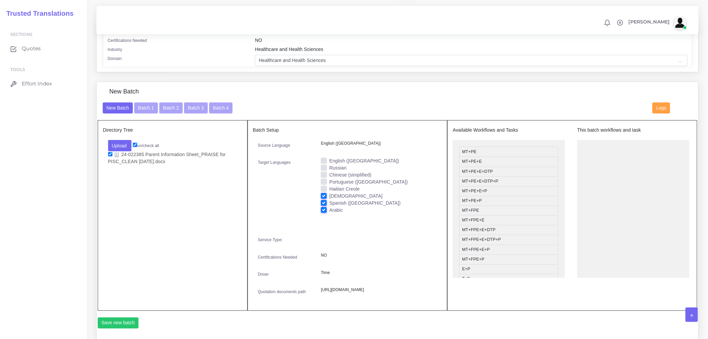
click at [329, 204] on label "Spanish ([GEOGRAPHIC_DATA])" at bounding box center [364, 202] width 71 height 7
click at [325, 204] on input "Spanish ([GEOGRAPHIC_DATA])" at bounding box center [324, 202] width 6 height 6
checkbox input "false"
click at [329, 213] on label "Arabic" at bounding box center [336, 209] width 14 height 7
click at [323, 212] on input "Arabic" at bounding box center [324, 209] width 6 height 6
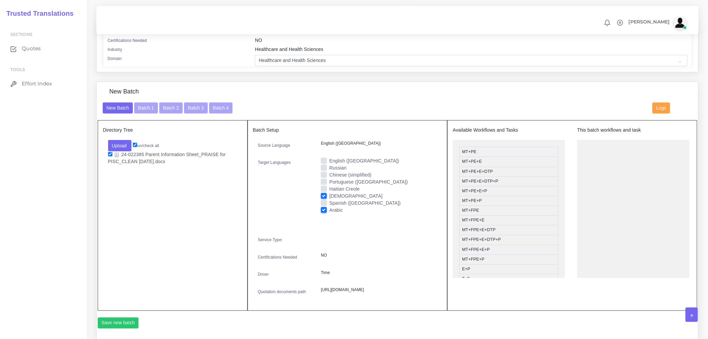
checkbox input "false"
drag, startPoint x: 475, startPoint y: 192, endPoint x: 604, endPoint y: 169, distance: 130.9
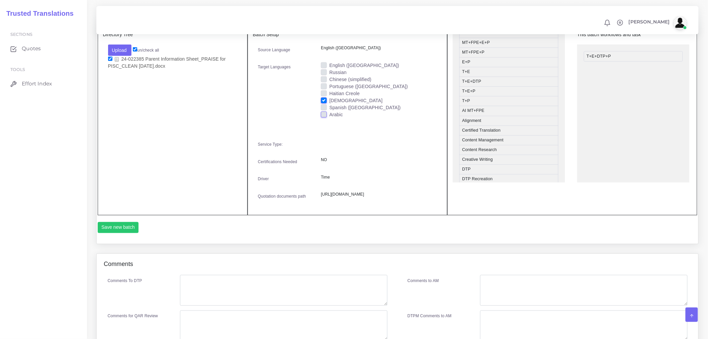
scroll to position [372, 0]
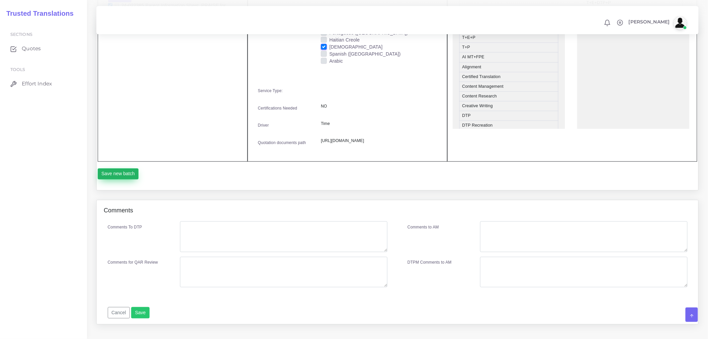
click at [120, 180] on button "Save new batch" at bounding box center [118, 173] width 41 height 11
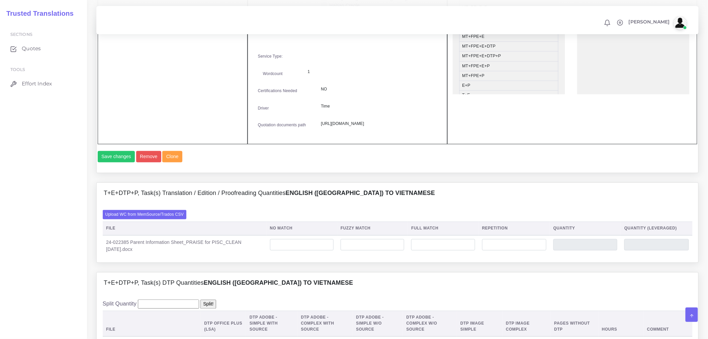
scroll to position [520, 0]
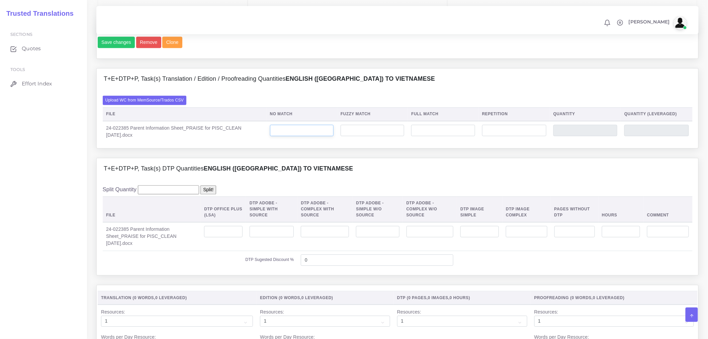
click at [328, 136] on input "number" at bounding box center [302, 130] width 64 height 11
type input "466"
type input "262"
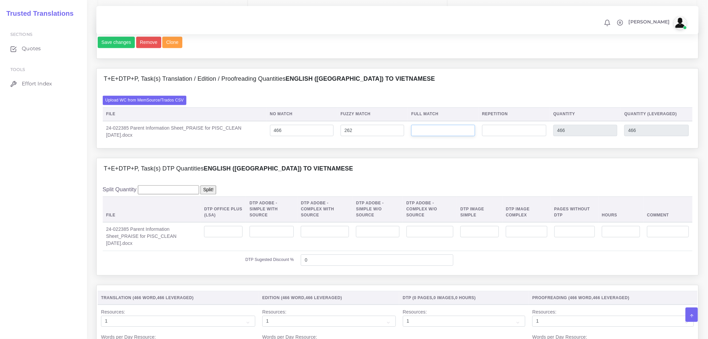
type input "728"
type input "597"
type input "136"
type input "864"
type input "631"
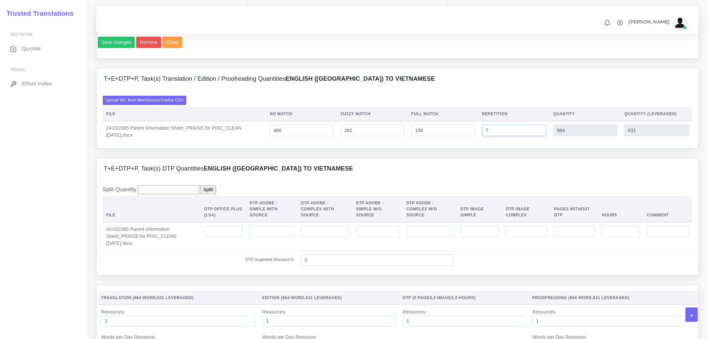
type input "7"
type input "871"
type input "632"
click at [242, 237] on input "number" at bounding box center [223, 231] width 38 height 11
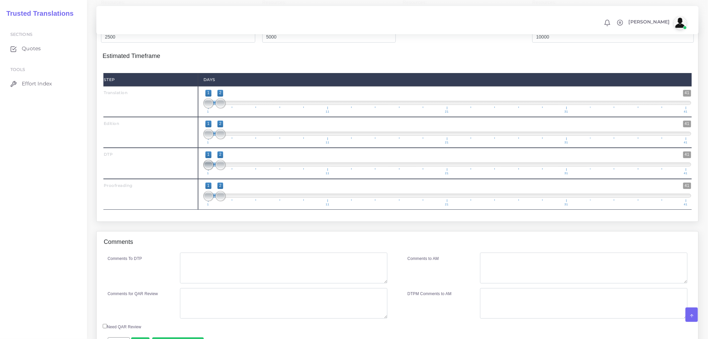
scroll to position [886, 0]
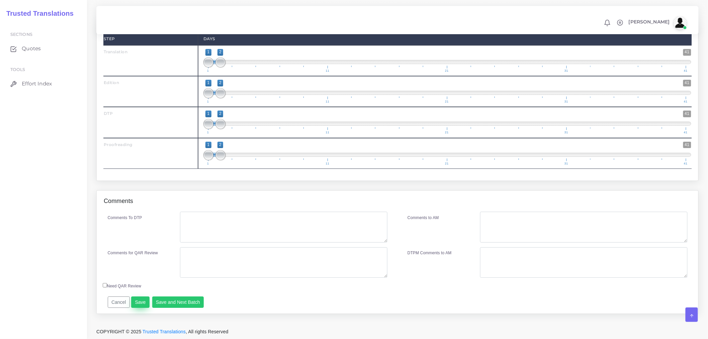
type input "3"
click at [142, 300] on button "Save" at bounding box center [140, 301] width 18 height 11
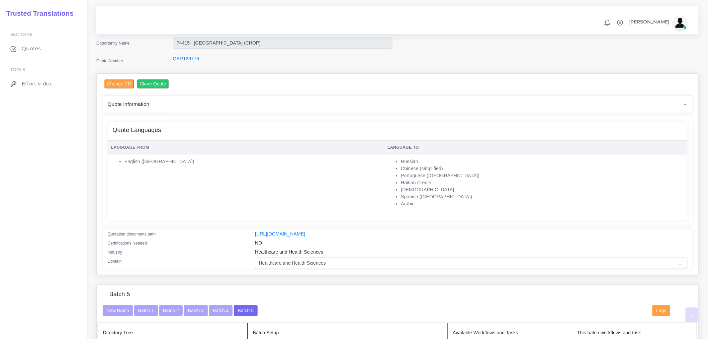
scroll to position [186, 0]
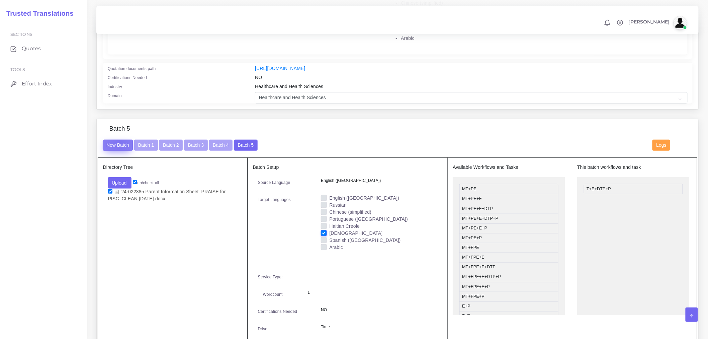
click at [119, 146] on button "New Batch" at bounding box center [118, 145] width 30 height 11
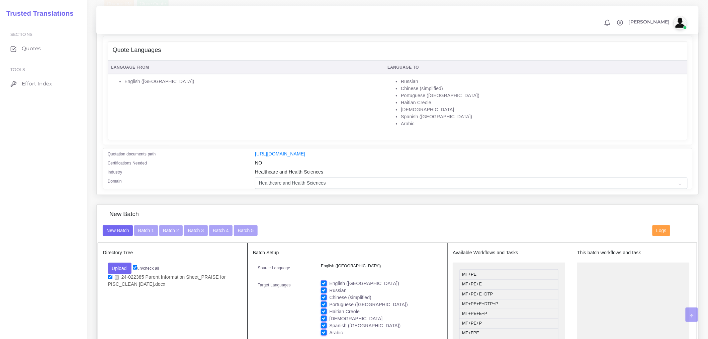
scroll to position [149, 0]
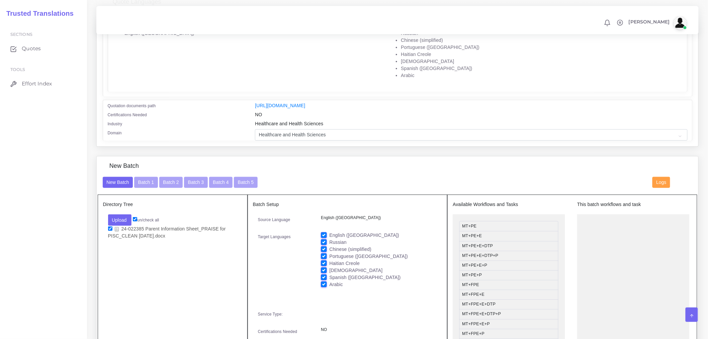
drag, startPoint x: 322, startPoint y: 239, endPoint x: 323, endPoint y: 245, distance: 6.1
click at [329, 239] on label "English ([GEOGRAPHIC_DATA])" at bounding box center [364, 235] width 70 height 7
click at [322, 238] on input "English ([GEOGRAPHIC_DATA])" at bounding box center [324, 235] width 6 height 6
checkbox input "false"
click at [329, 246] on label "Russian" at bounding box center [337, 242] width 17 height 7
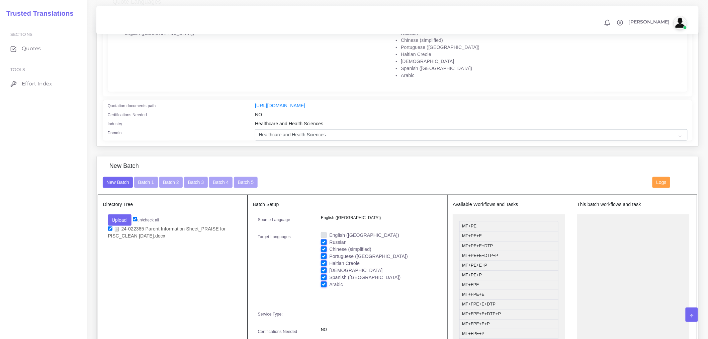
click at [323, 245] on input "Russian" at bounding box center [324, 242] width 6 height 6
checkbox input "false"
click at [329, 253] on label "Chinese (simplified)" at bounding box center [350, 249] width 42 height 7
click at [323, 252] on input "Chinese (simplified)" at bounding box center [324, 249] width 6 height 6
checkbox input "false"
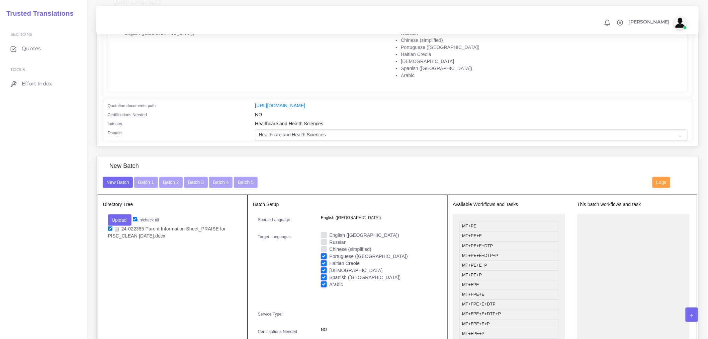
drag, startPoint x: 325, startPoint y: 260, endPoint x: 324, endPoint y: 264, distance: 3.7
click at [329, 260] on label "Portuguese ([GEOGRAPHIC_DATA])" at bounding box center [368, 256] width 79 height 7
click at [325, 259] on input "Portuguese ([GEOGRAPHIC_DATA])" at bounding box center [324, 256] width 6 height 6
checkbox input "false"
click at [329, 267] on label "Haitian Creole" at bounding box center [344, 263] width 30 height 7
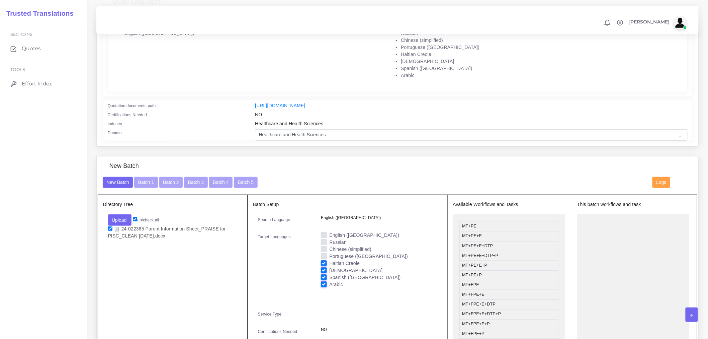
click at [323, 266] on input "Haitian Creole" at bounding box center [324, 263] width 6 height 6
checkbox input "false"
click at [329, 274] on label "[DEMOGRAPHIC_DATA]" at bounding box center [355, 270] width 53 height 7
click at [323, 273] on input "[DEMOGRAPHIC_DATA]" at bounding box center [324, 270] width 6 height 6
checkbox input "false"
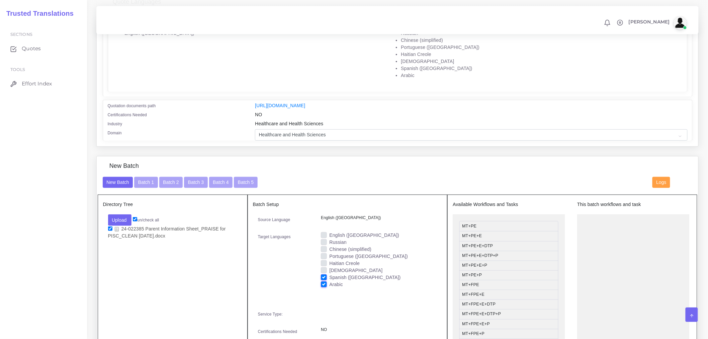
click at [329, 279] on label "Spanish ([GEOGRAPHIC_DATA])" at bounding box center [364, 277] width 71 height 7
click at [323, 279] on input "Spanish ([GEOGRAPHIC_DATA])" at bounding box center [324, 277] width 6 height 6
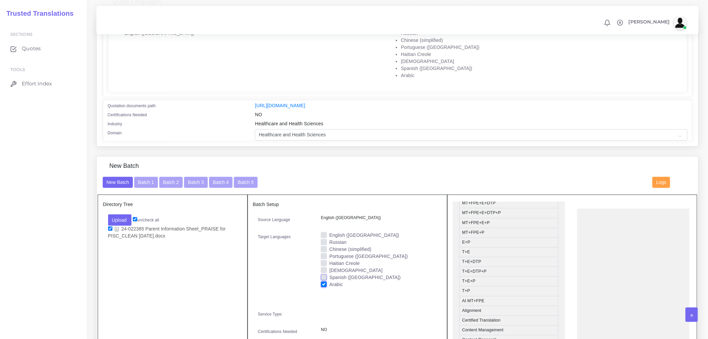
scroll to position [111, 0]
drag, startPoint x: 473, startPoint y: 262, endPoint x: 587, endPoint y: 235, distance: 116.9
click at [329, 281] on label "Spanish ([GEOGRAPHIC_DATA])" at bounding box center [364, 277] width 71 height 7
click at [322, 280] on input "Spanish ([GEOGRAPHIC_DATA])" at bounding box center [324, 277] width 6 height 6
checkbox input "true"
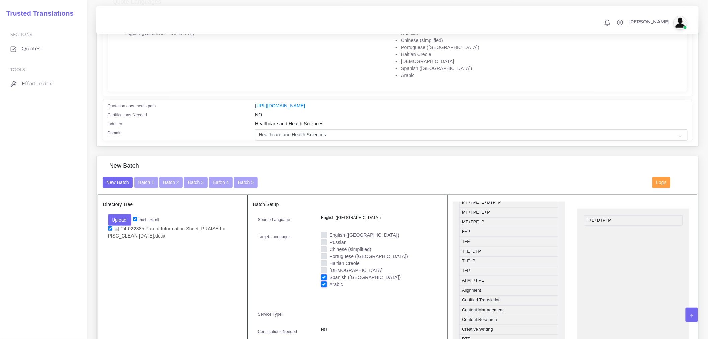
click at [329, 288] on label "Arabic" at bounding box center [336, 284] width 14 height 7
click at [322, 287] on input "Arabic" at bounding box center [324, 284] width 6 height 6
checkbox input "false"
click at [298, 292] on div "Target Languages" at bounding box center [284, 262] width 63 height 61
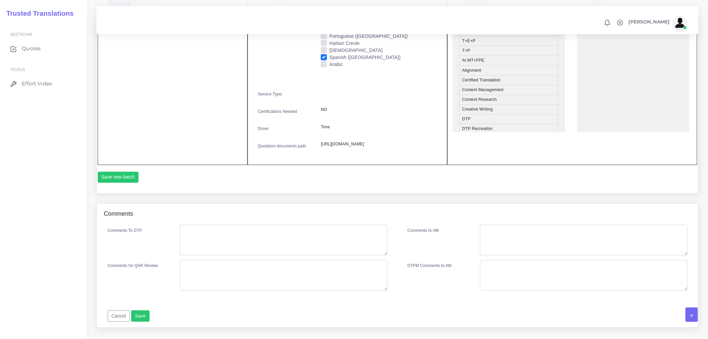
scroll to position [372, 0]
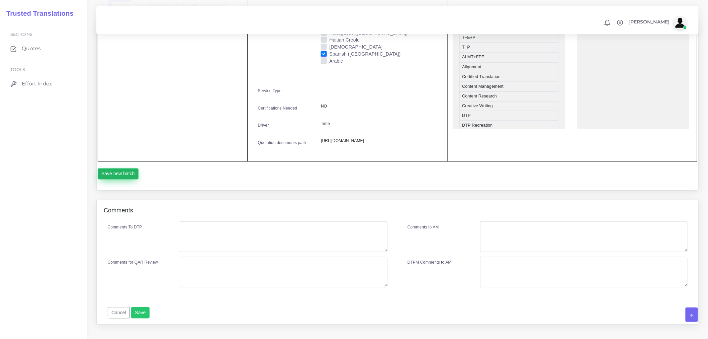
click at [119, 180] on button "Save new batch" at bounding box center [118, 173] width 41 height 11
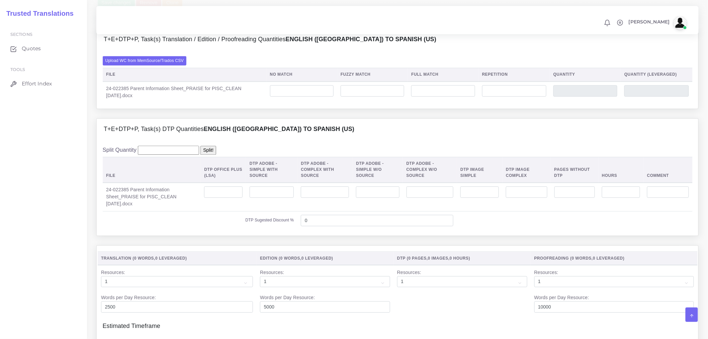
scroll to position [557, 0]
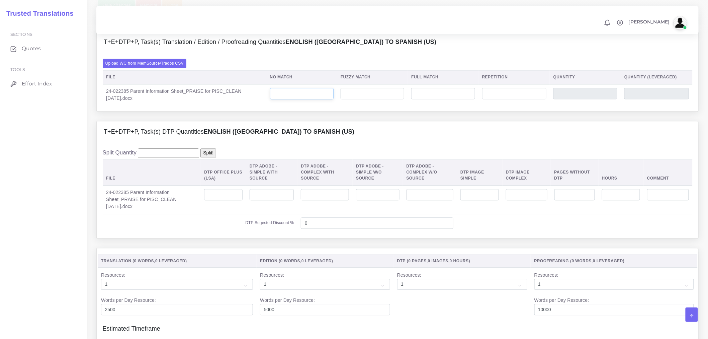
click at [309, 99] on input "number" at bounding box center [302, 93] width 64 height 11
type input "344"
type input "330"
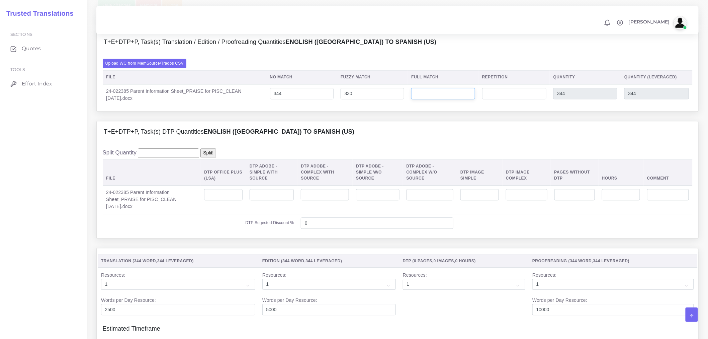
type input "674"
type input "509"
type input "147"
type input "821"
type input "545"
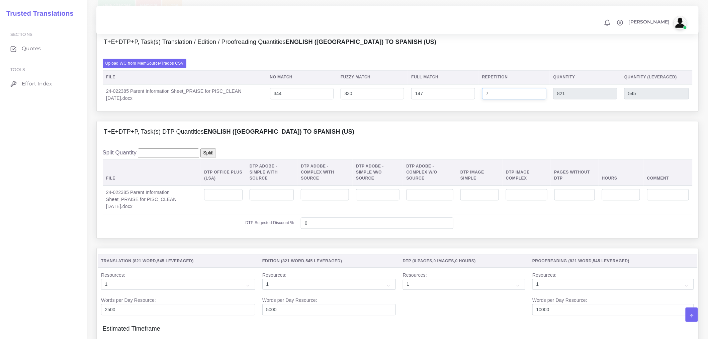
type input "7"
type input "828"
type input "547"
click at [210, 200] on input "number" at bounding box center [223, 194] width 38 height 11
type input "3"
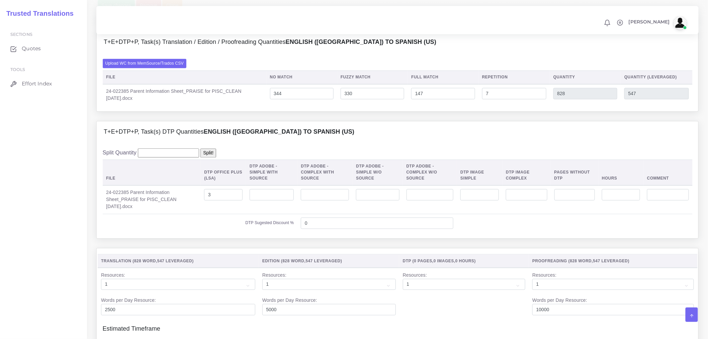
click at [274, 232] on td "DTP Sugested Discount %" at bounding box center [200, 222] width 195 height 18
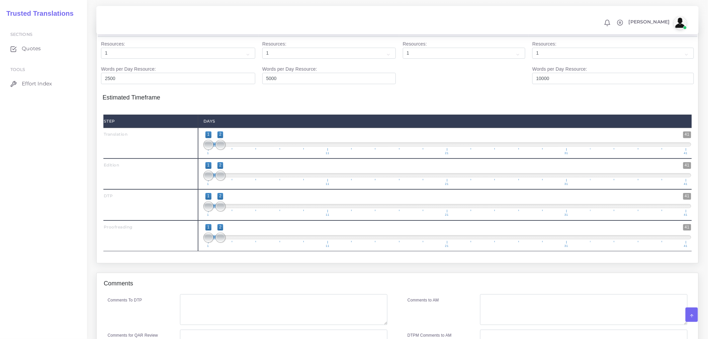
scroll to position [855, 0]
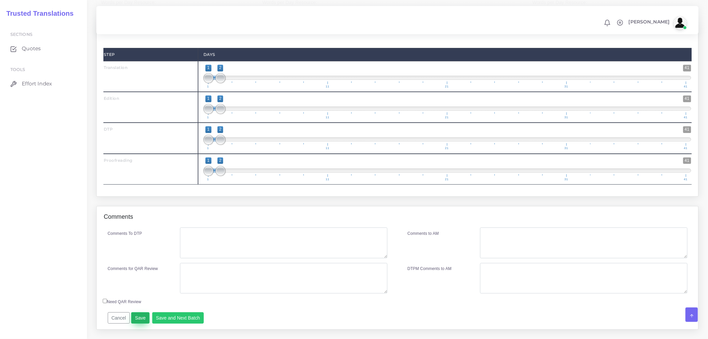
click at [134, 323] on button "Save" at bounding box center [140, 317] width 18 height 11
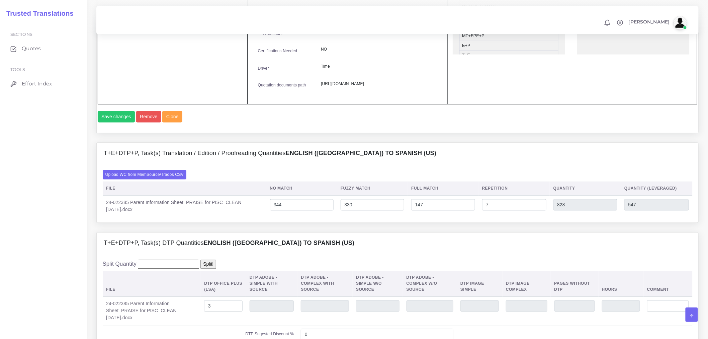
scroll to position [297, 0]
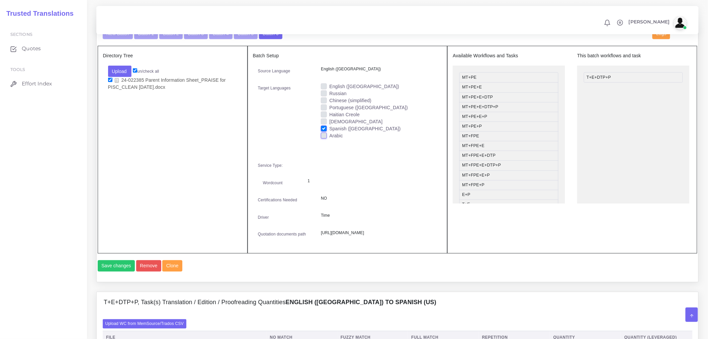
click at [323, 136] on input "Arabic" at bounding box center [324, 135] width 6 height 6
checkbox input "true"
click at [329, 132] on label "Spanish ([GEOGRAPHIC_DATA])" at bounding box center [364, 128] width 71 height 7
click at [326, 131] on input "Spanish ([GEOGRAPHIC_DATA])" at bounding box center [324, 128] width 6 height 6
checkbox input "false"
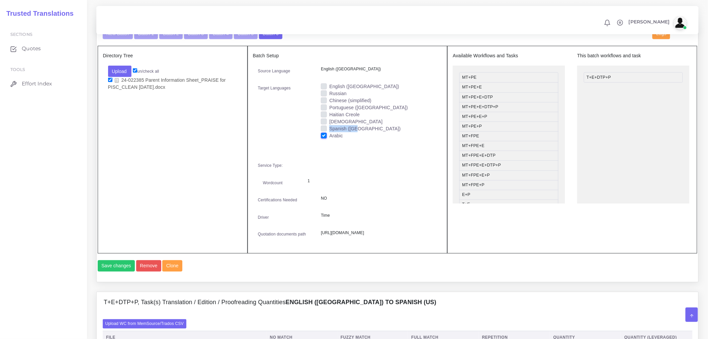
click at [327, 132] on div "Spanish ([GEOGRAPHIC_DATA])" at bounding box center [379, 128] width 116 height 7
click at [329, 139] on label "Arabic" at bounding box center [336, 135] width 14 height 7
click at [325, 138] on input "Arabic" at bounding box center [324, 135] width 6 height 6
checkbox input "false"
click at [329, 132] on label "Spanish ([GEOGRAPHIC_DATA])" at bounding box center [364, 128] width 71 height 7
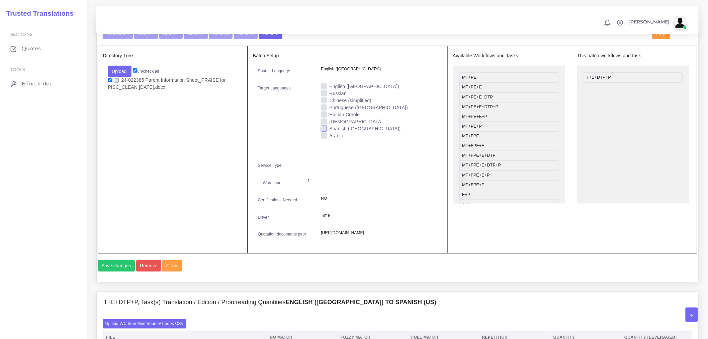
click at [325, 131] on input "Spanish ([GEOGRAPHIC_DATA])" at bounding box center [324, 128] width 6 height 6
checkbox input "true"
click at [109, 37] on button "New Batch" at bounding box center [118, 33] width 30 height 11
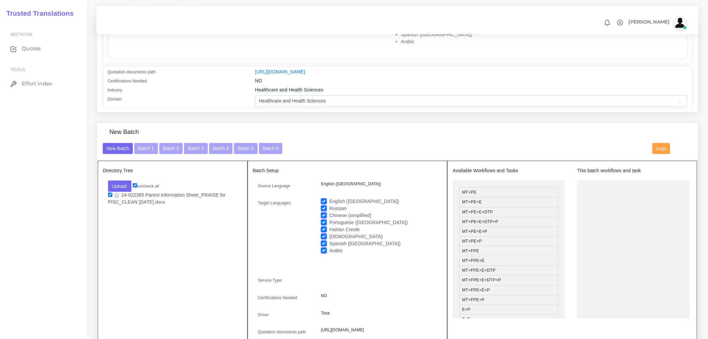
scroll to position [223, 0]
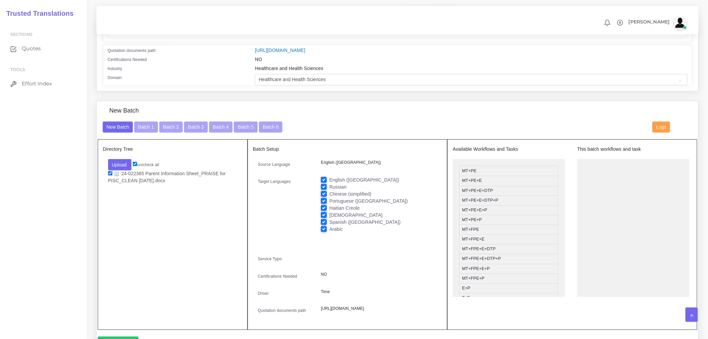
click at [329, 183] on label "English ([GEOGRAPHIC_DATA])" at bounding box center [364, 179] width 70 height 7
click at [325, 182] on input "English ([GEOGRAPHIC_DATA])" at bounding box center [324, 179] width 6 height 6
checkbox input "false"
click at [329, 190] on label "Russian" at bounding box center [337, 186] width 17 height 7
click at [324, 189] on input "Russian" at bounding box center [324, 186] width 6 height 6
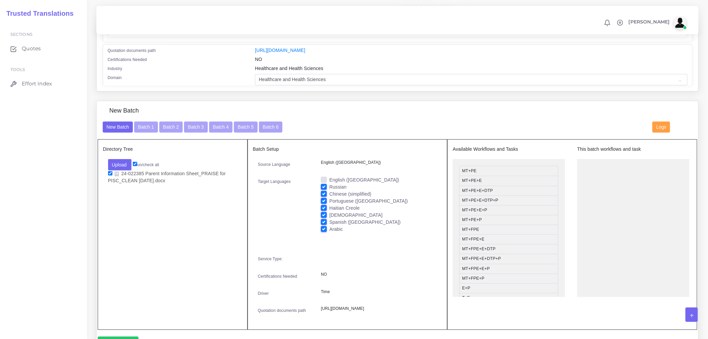
checkbox input "false"
click at [329, 197] on label "Chinese (simplified)" at bounding box center [350, 193] width 42 height 7
click at [324, 196] on input "Chinese (simplified)" at bounding box center [324, 193] width 6 height 6
checkbox input "false"
click at [329, 204] on label "Portuguese ([GEOGRAPHIC_DATA])" at bounding box center [368, 200] width 79 height 7
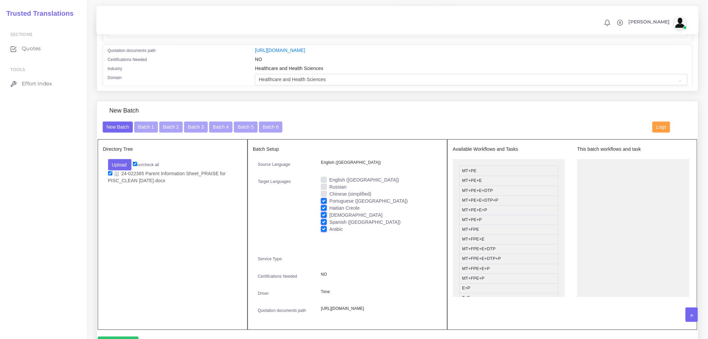
click at [323, 203] on input "Portuguese ([GEOGRAPHIC_DATA])" at bounding box center [324, 200] width 6 height 6
checkbox input "false"
click at [329, 211] on label "Haitian Creole" at bounding box center [344, 207] width 30 height 7
click at [323, 210] on input "Haitian Creole" at bounding box center [324, 207] width 6 height 6
checkbox input "false"
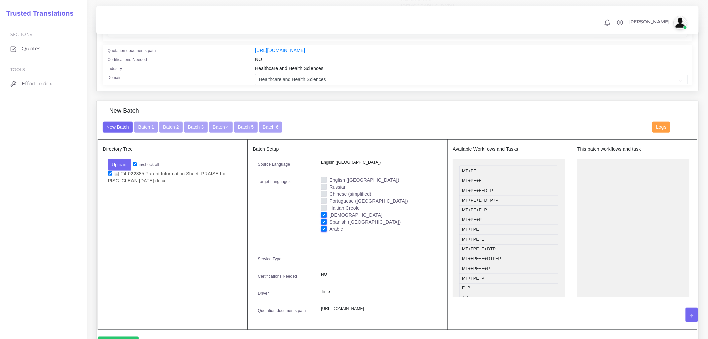
click at [329, 218] on label "[DEMOGRAPHIC_DATA]" at bounding box center [355, 214] width 53 height 7
click at [323, 217] on input "[DEMOGRAPHIC_DATA]" at bounding box center [324, 214] width 6 height 6
checkbox input "false"
click at [329, 223] on label "Spanish ([GEOGRAPHIC_DATA])" at bounding box center [364, 221] width 71 height 7
click at [323, 223] on input "Spanish ([GEOGRAPHIC_DATA])" at bounding box center [324, 221] width 6 height 6
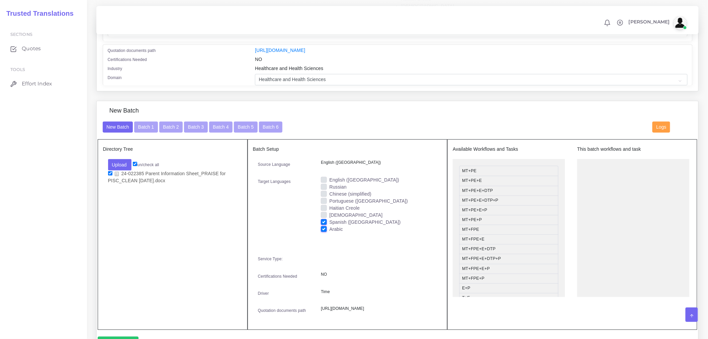
checkbox input "false"
drag, startPoint x: 474, startPoint y: 213, endPoint x: 601, endPoint y: 190, distance: 129.3
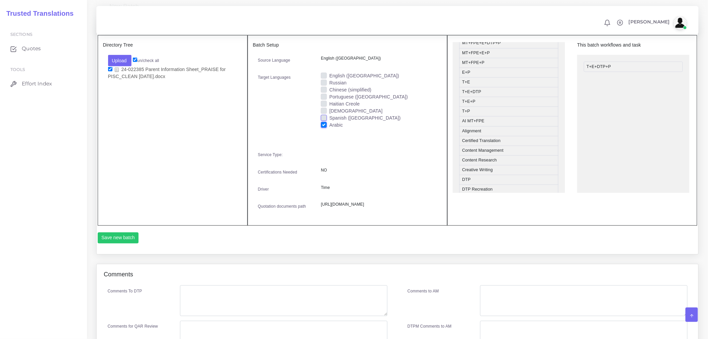
scroll to position [335, 0]
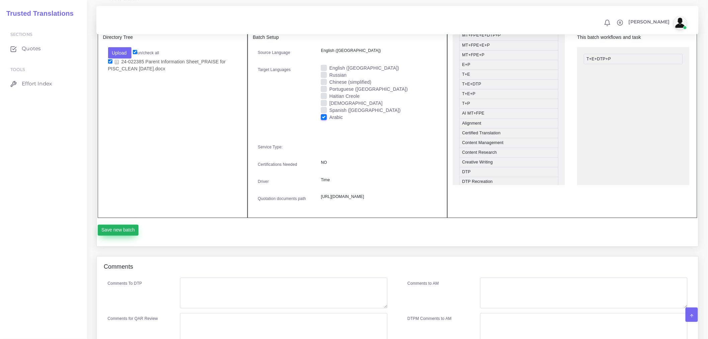
click at [108, 236] on button "Save new batch" at bounding box center [118, 229] width 41 height 11
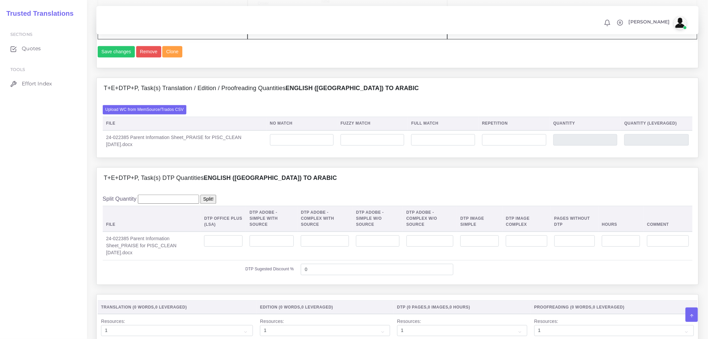
scroll to position [520, 0]
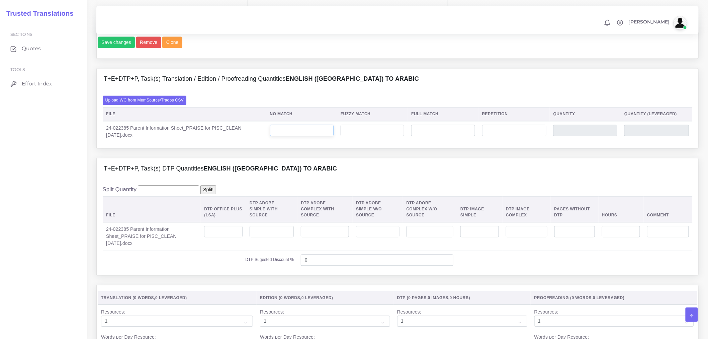
click at [300, 136] on input "number" at bounding box center [302, 130] width 64 height 11
type input "387"
type input "330"
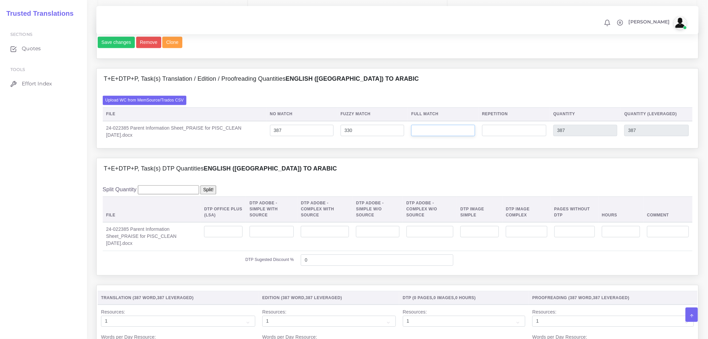
type input "717"
type input "552"
type input "147"
type input "864"
type input "588"
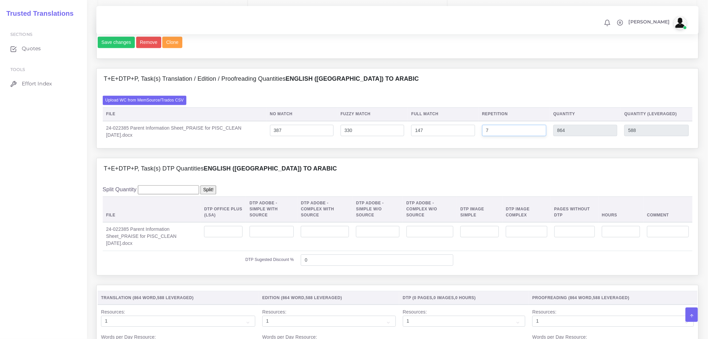
type input "7"
type input "871"
type input "590"
click at [307, 237] on input "number" at bounding box center [325, 231] width 48 height 11
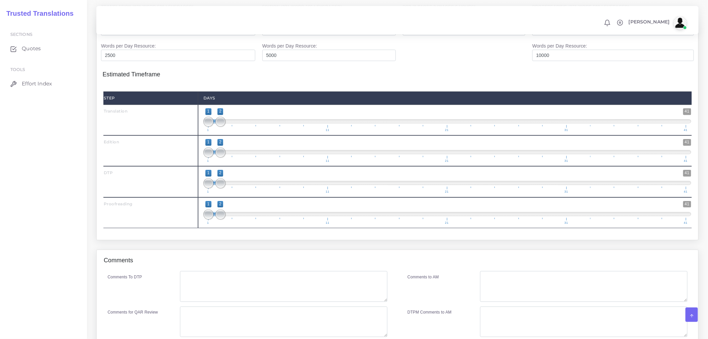
scroll to position [886, 0]
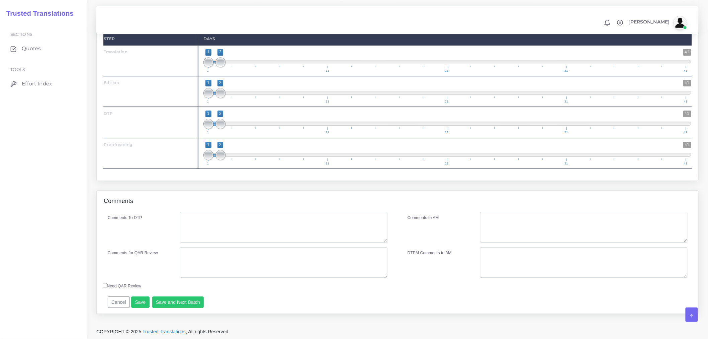
type input "3"
click at [210, 230] on textarea "Comments To DTP" at bounding box center [283, 226] width 207 height 31
type textarea "DTP in Word"
type textarea "T"
type textarea "PEE + DTP + PRF"
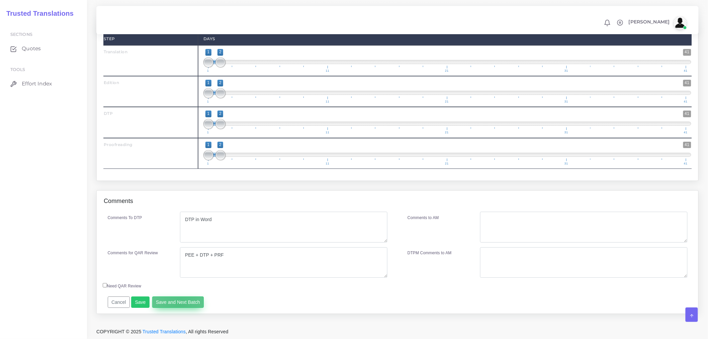
click at [178, 303] on button "Save and Next Batch" at bounding box center [178, 301] width 52 height 11
drag, startPoint x: 229, startPoint y: 256, endPoint x: 152, endPoint y: 254, distance: 77.6
click at [152, 254] on div "Comments for QAR Review PEE + DTP + PRF" at bounding box center [248, 262] width 290 height 31
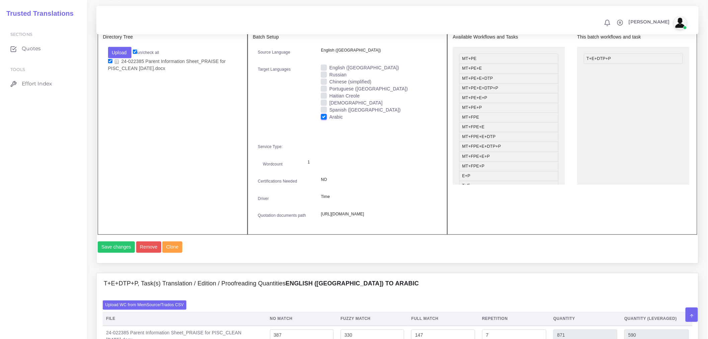
scroll to position [254, 0]
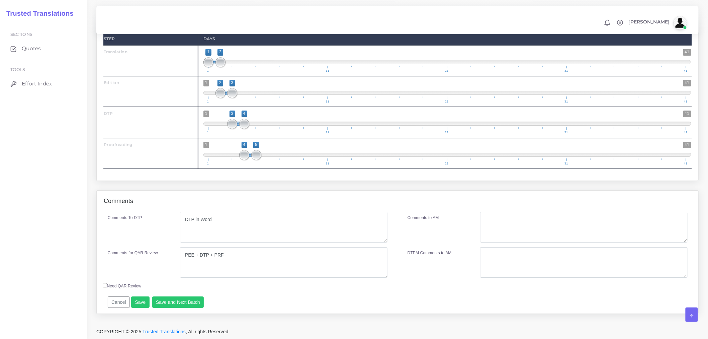
scroll to position [886, 0]
click at [196, 299] on button "Save and Next Batch" at bounding box center [178, 301] width 52 height 11
click at [181, 296] on button "Save and Next Batch" at bounding box center [178, 301] width 52 height 11
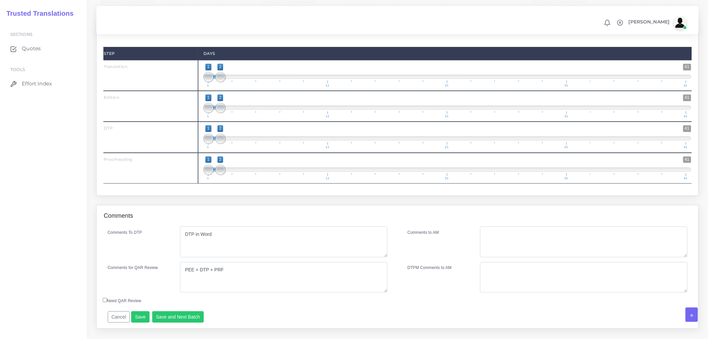
scroll to position [886, 0]
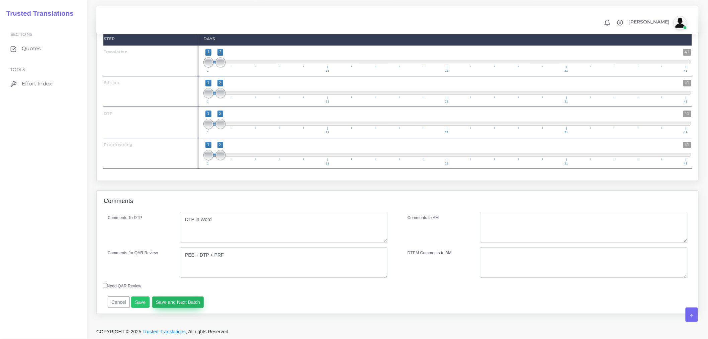
click at [195, 298] on button "Save and Next Batch" at bounding box center [178, 301] width 52 height 11
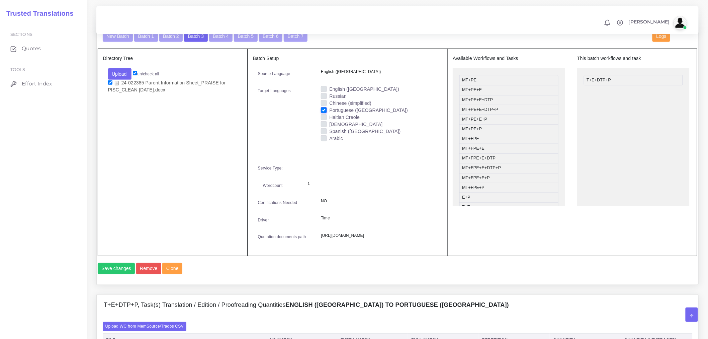
scroll to position [0, 0]
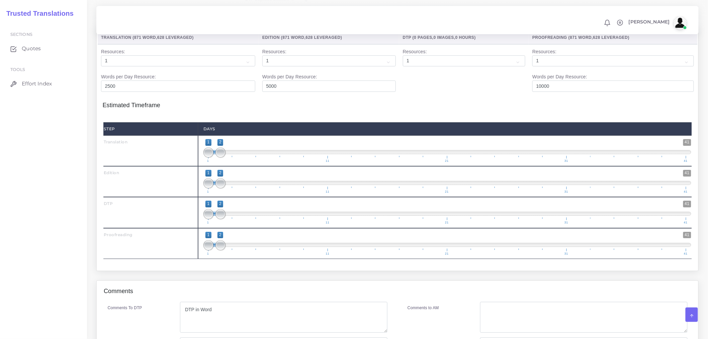
scroll to position [886, 0]
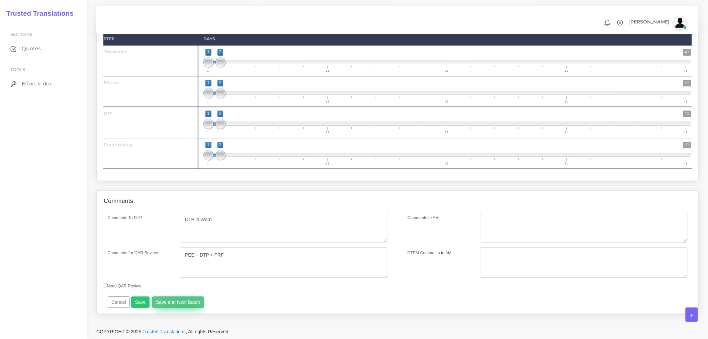
click at [181, 301] on button "Save and Next Batch" at bounding box center [178, 301] width 52 height 11
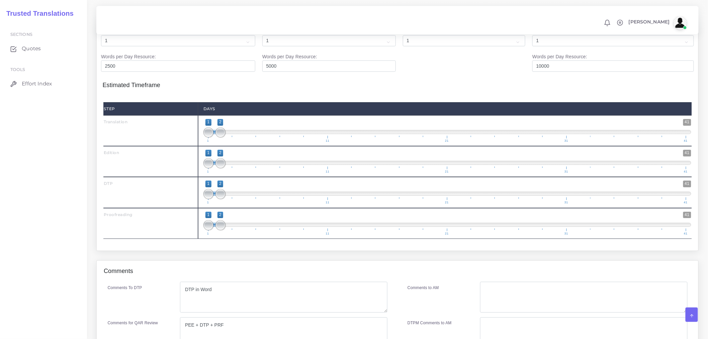
scroll to position [886, 0]
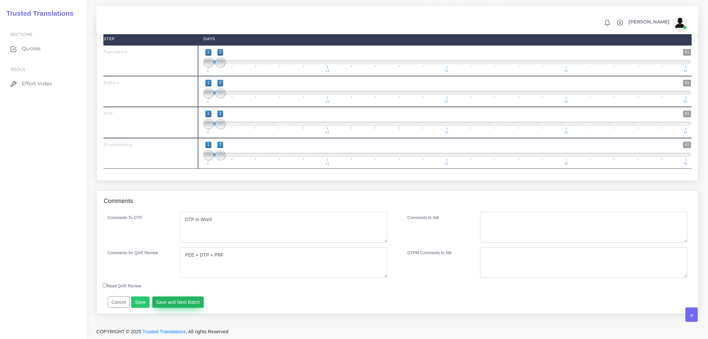
click at [184, 302] on button "Save and Next Batch" at bounding box center [178, 301] width 52 height 11
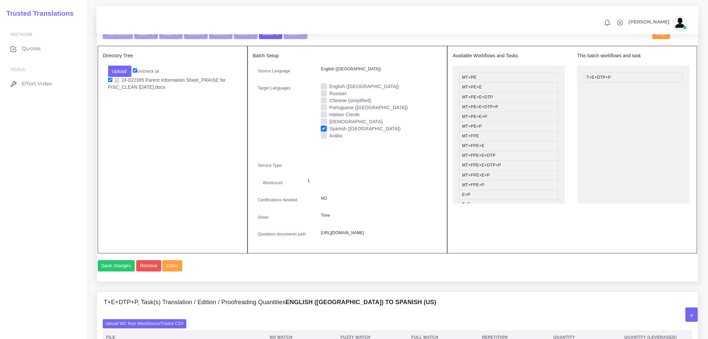
scroll to position [520, 0]
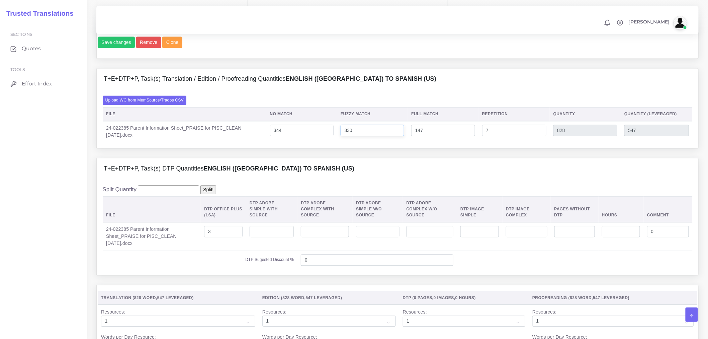
drag, startPoint x: 377, startPoint y: 154, endPoint x: 298, endPoint y: 155, distance: 79.3
click at [298, 143] on tr "24-022385 Parent Information Sheet_PRAISE for PISC_CLEAN 9.12.2025.docx 344 330…" at bounding box center [398, 131] width 590 height 21
type input "342"
type input "840"
type input "553"
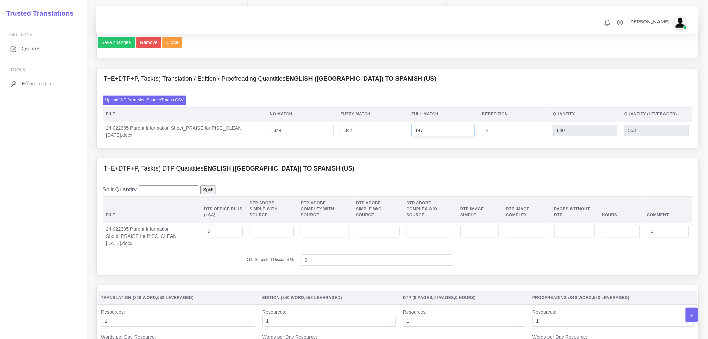
drag, startPoint x: 436, startPoint y: 148, endPoint x: 433, endPoint y: 156, distance: 8.6
click at [427, 143] on td "147" at bounding box center [443, 131] width 71 height 21
drag, startPoint x: 433, startPoint y: 156, endPoint x: 392, endPoint y: 162, distance: 41.0
click at [392, 143] on tr "24-022385 Parent Information Sheet_PRAISE for PISC_CLEAN 9.12.2025.docx 344 342…" at bounding box center [398, 131] width 590 height 21
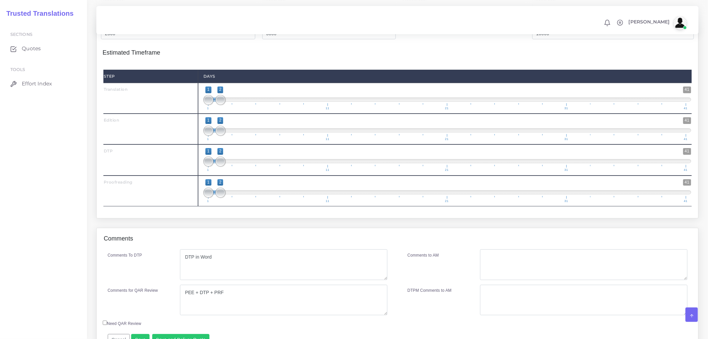
scroll to position [886, 0]
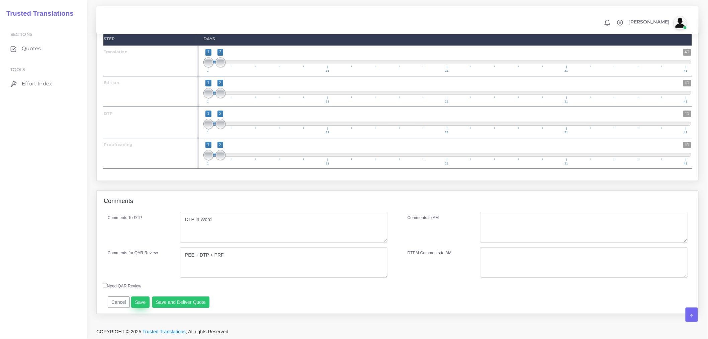
type input "178"
type input "871"
type input "561"
click at [137, 305] on button "Save" at bounding box center [140, 301] width 18 height 11
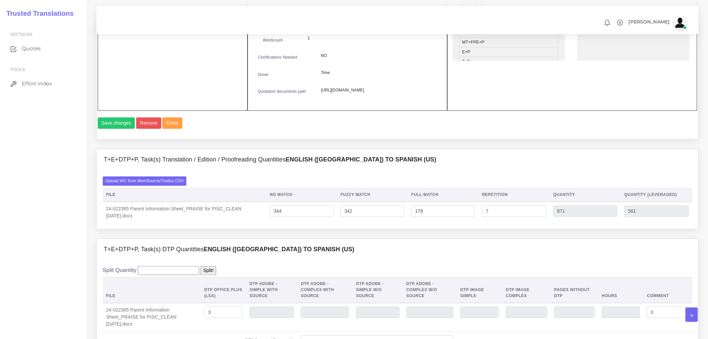
scroll to position [216, 0]
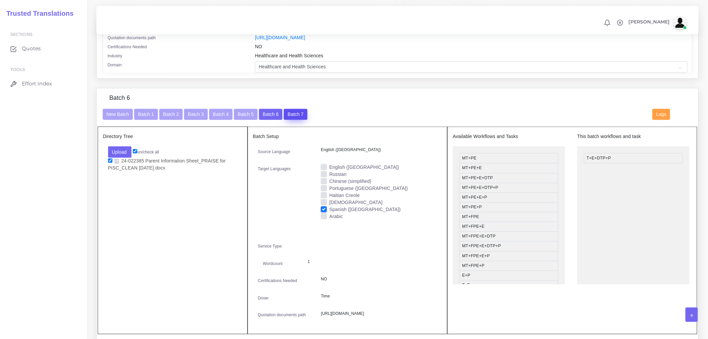
click at [295, 120] on button "Batch 7" at bounding box center [295, 114] width 23 height 11
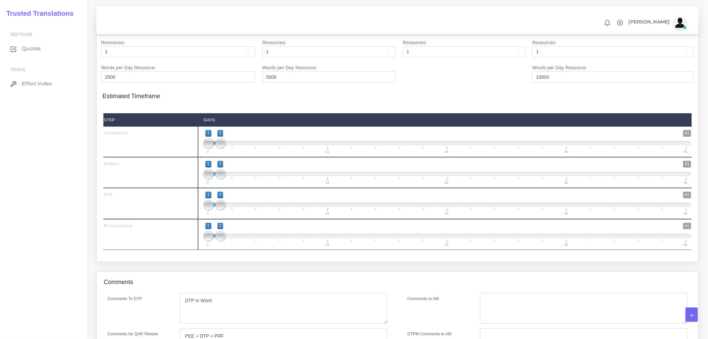
scroll to position [905, 0]
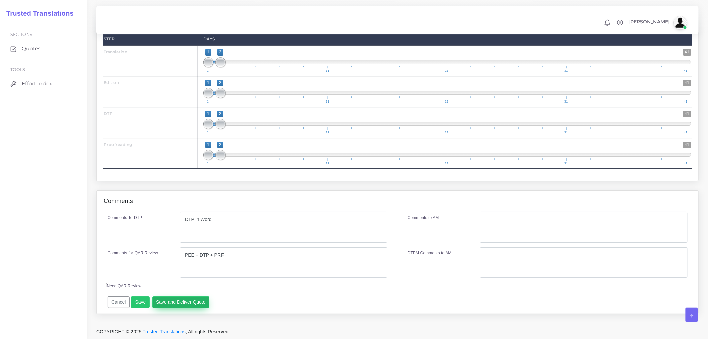
click at [205, 299] on button "Save and Deliver Quote" at bounding box center [181, 301] width 58 height 11
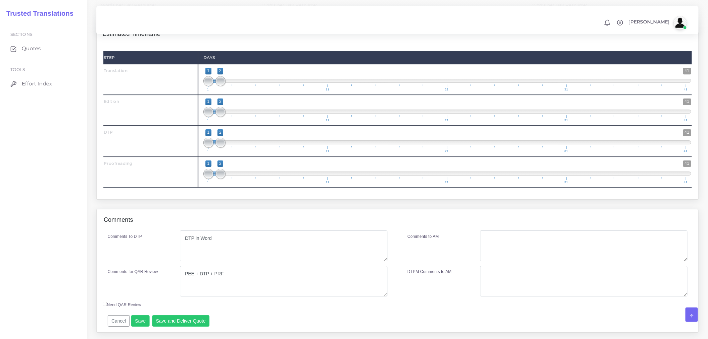
scroll to position [886, 0]
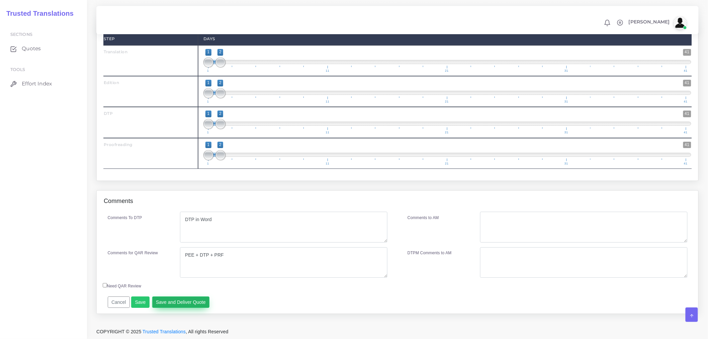
click at [201, 300] on button "Save and Deliver Quote" at bounding box center [181, 301] width 58 height 11
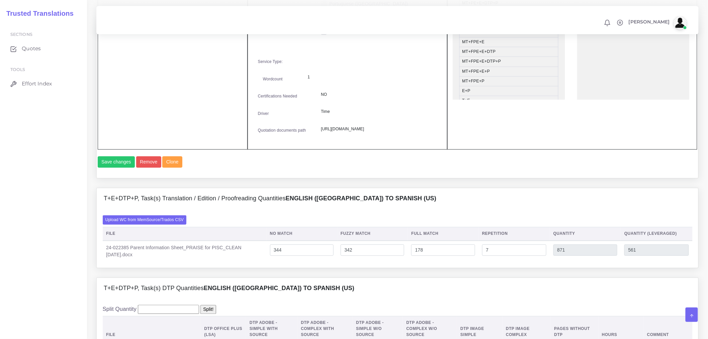
scroll to position [0, 0]
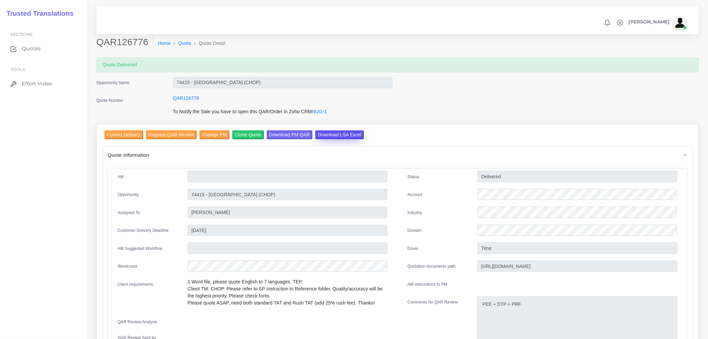
click at [337, 136] on input "Download LSA Excel" at bounding box center [339, 134] width 49 height 9
click at [237, 152] on div "Quote information" at bounding box center [397, 154] width 589 height 17
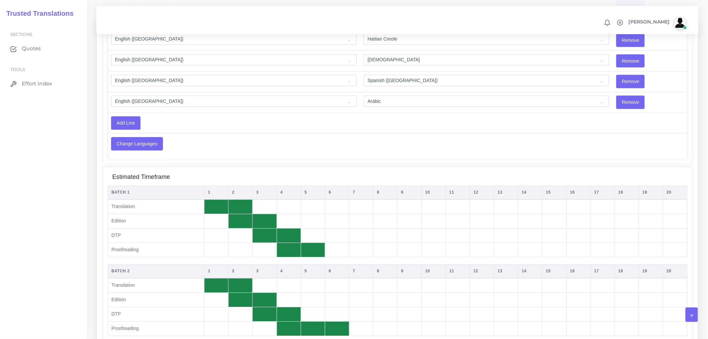
scroll to position [589, 0]
